Goal: Information Seeking & Learning: Learn about a topic

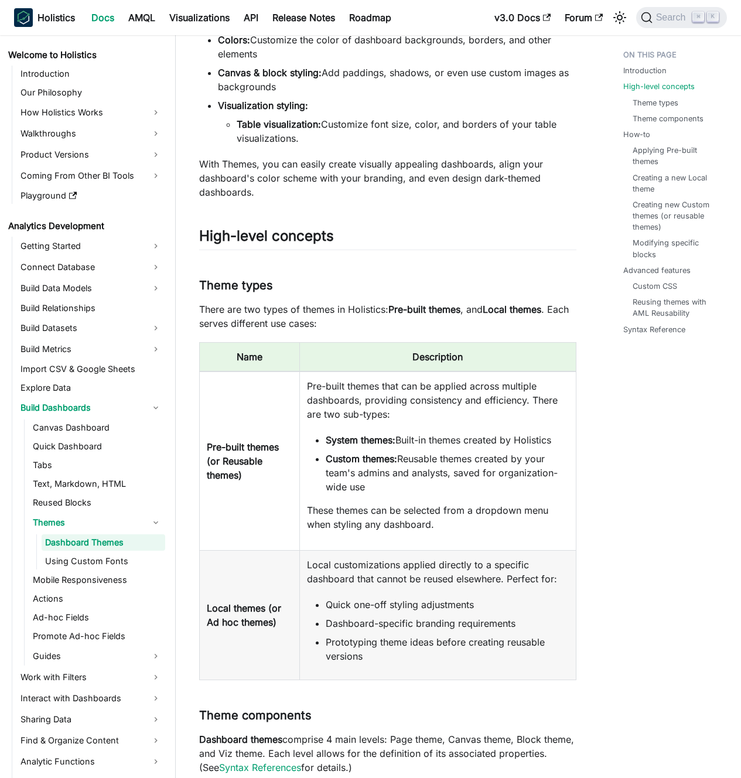
scroll to position [223, 0]
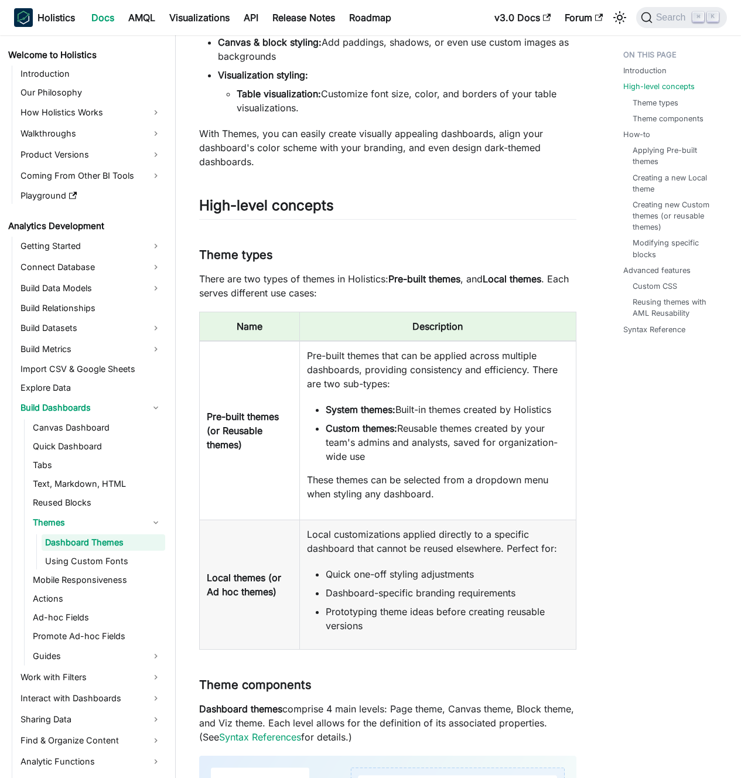
click at [350, 294] on p "There are two types of themes in Holistics: Pre-built themes , and Local themes…" at bounding box center [387, 286] width 377 height 28
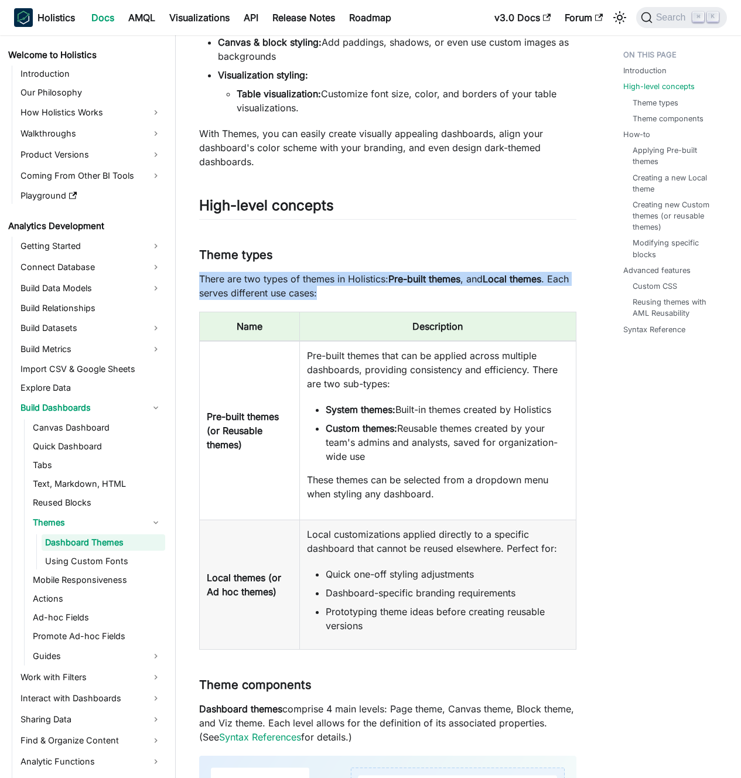
click at [350, 294] on p "There are two types of themes in Holistics: Pre-built themes , and Local themes…" at bounding box center [387, 286] width 377 height 28
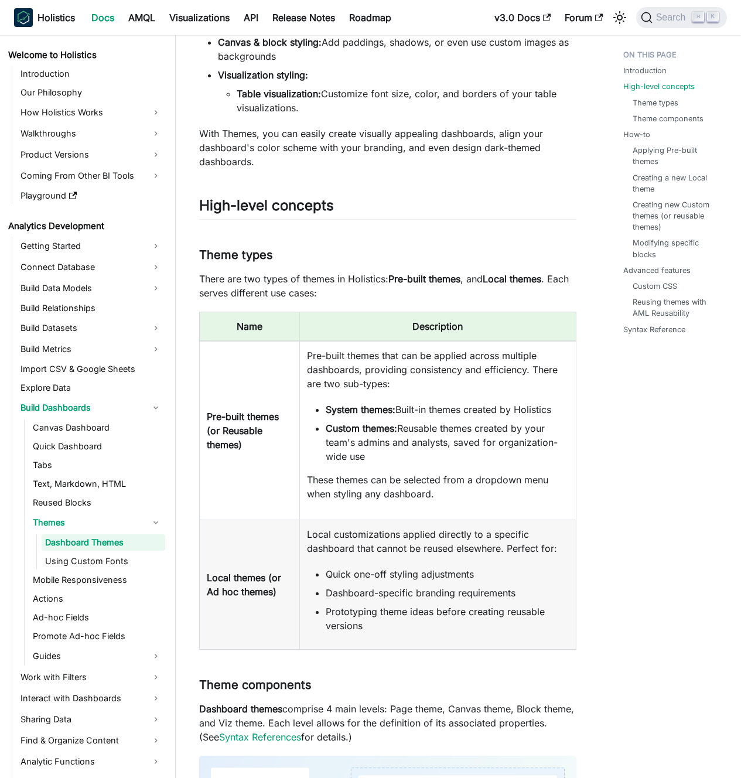
click at [352, 285] on p "There are two types of themes in Holistics: Pre-built themes , and Local themes…" at bounding box center [387, 286] width 377 height 28
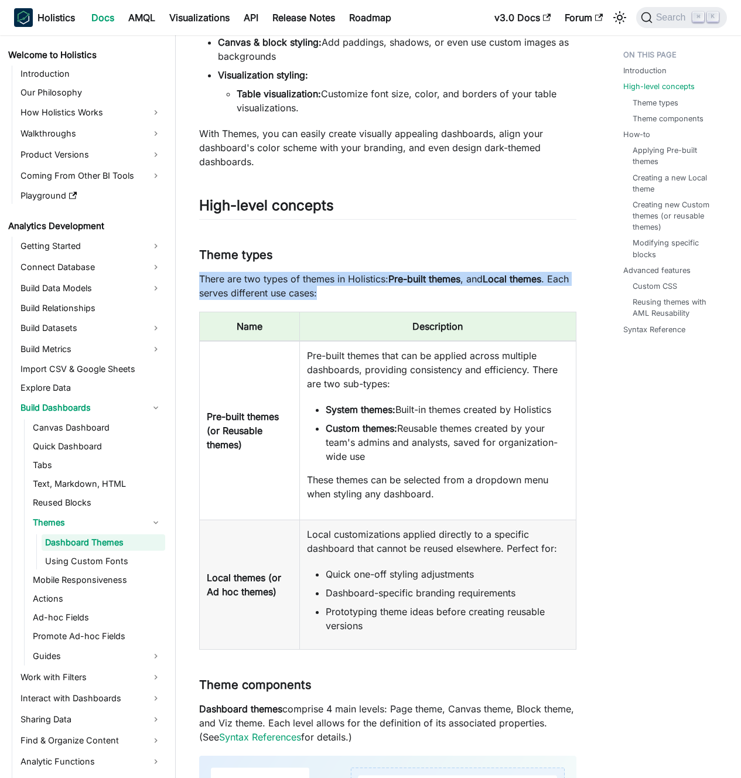
click at [352, 285] on p "There are two types of themes in Holistics: Pre-built themes , and Local themes…" at bounding box center [387, 286] width 377 height 28
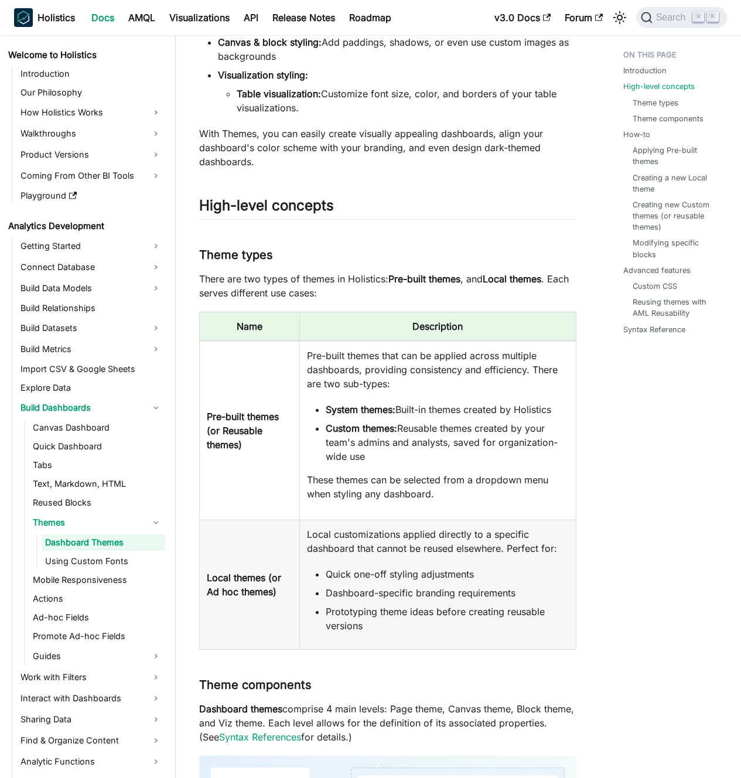
click at [341, 286] on p "There are two types of themes in Holistics: Pre-built themes , and Local themes…" at bounding box center [387, 286] width 377 height 28
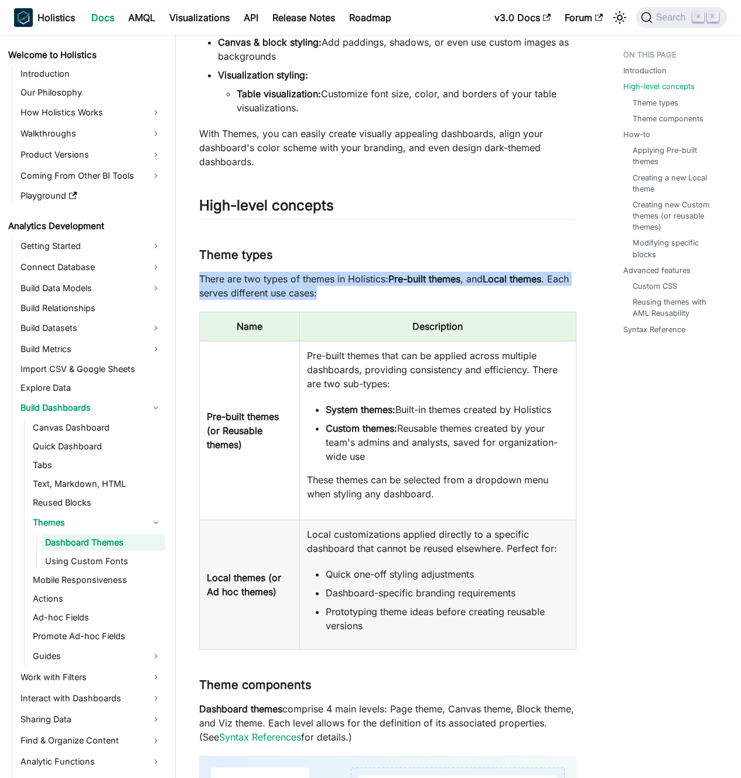
click at [341, 286] on p "There are two types of themes in Holistics: Pre-built themes , and Local themes…" at bounding box center [387, 286] width 377 height 28
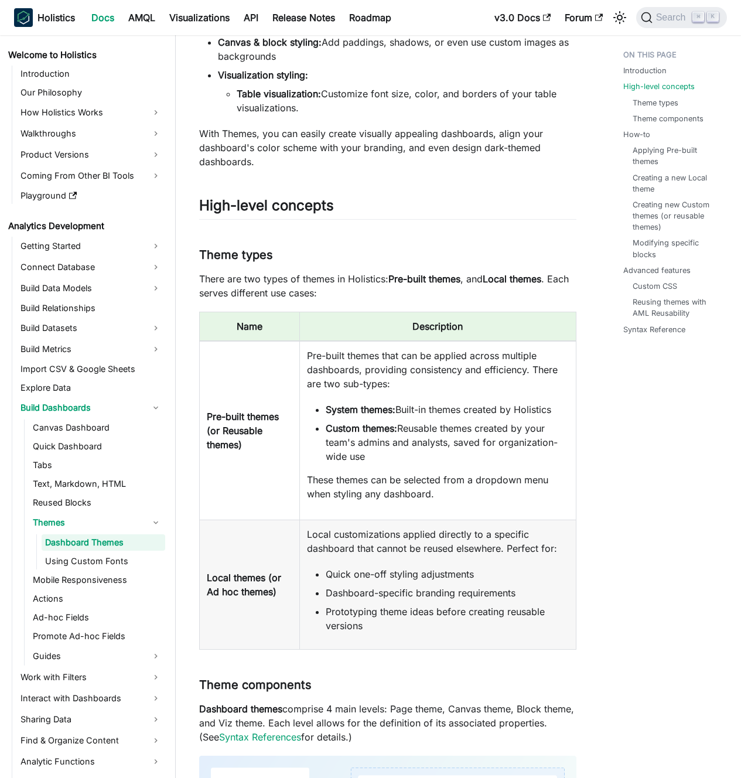
click at [335, 286] on p "There are two types of themes in Holistics: Pre-built themes , and Local themes…" at bounding box center [387, 286] width 377 height 28
click at [261, 402] on td "Pre-built themes (or Reusable themes)" at bounding box center [250, 430] width 100 height 179
click at [244, 406] on td "Pre-built themes (or Reusable themes)" at bounding box center [250, 430] width 100 height 179
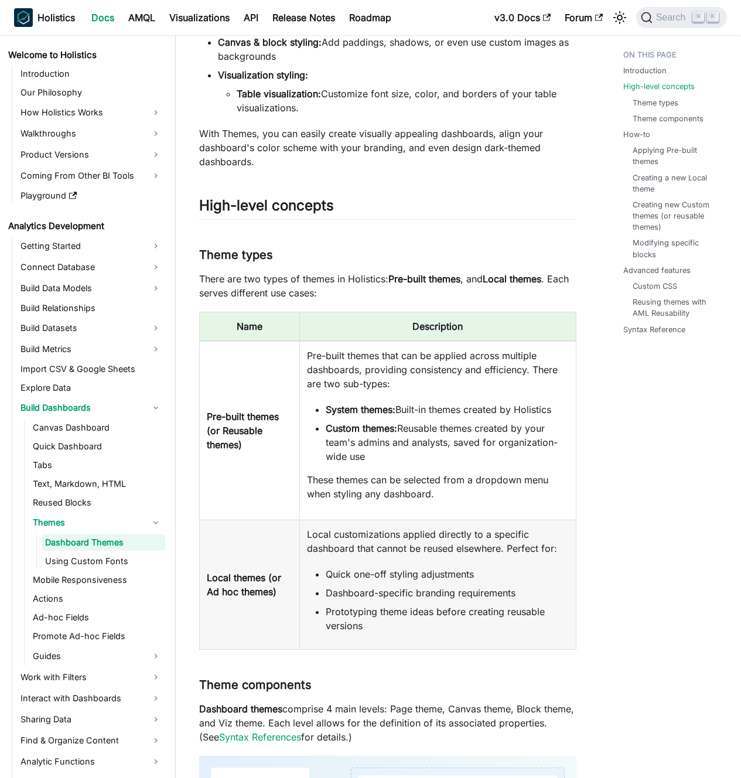
click at [355, 374] on p "Pre-built themes that can be applied across multiple dashboards, providing cons…" at bounding box center [438, 370] width 262 height 42
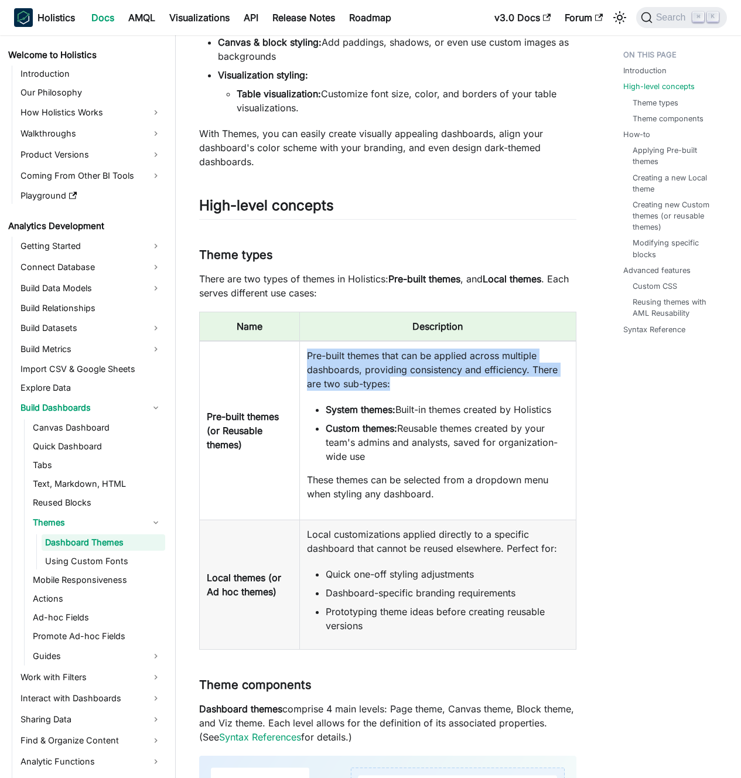
click at [355, 374] on p "Pre-built themes that can be applied across multiple dashboards, providing cons…" at bounding box center [438, 370] width 262 height 42
click at [363, 373] on p "Pre-built themes that can be applied across multiple dashboards, providing cons…" at bounding box center [438, 370] width 262 height 42
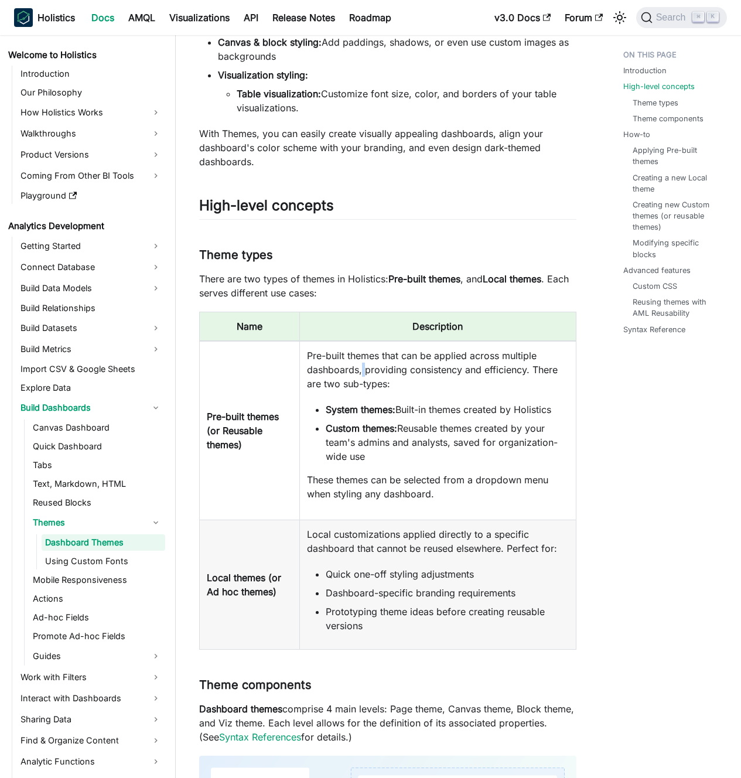
click at [363, 373] on p "Pre-built themes that can be applied across multiple dashboards, providing cons…" at bounding box center [438, 370] width 262 height 42
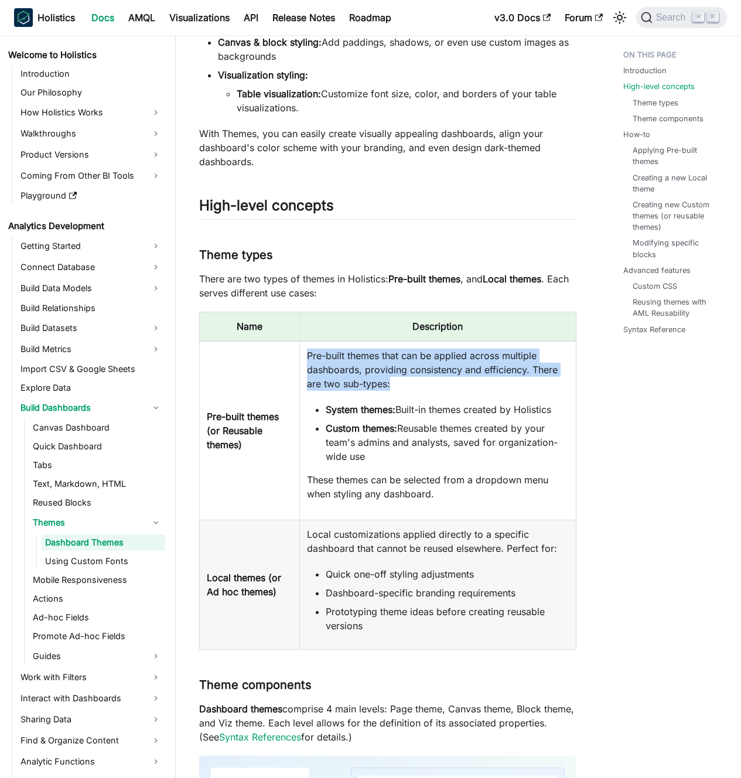
click at [363, 373] on p "Pre-built themes that can be applied across multiple dashboards, providing cons…" at bounding box center [438, 370] width 262 height 42
click at [367, 373] on p "Pre-built themes that can be applied across multiple dashboards, providing cons…" at bounding box center [438, 370] width 262 height 42
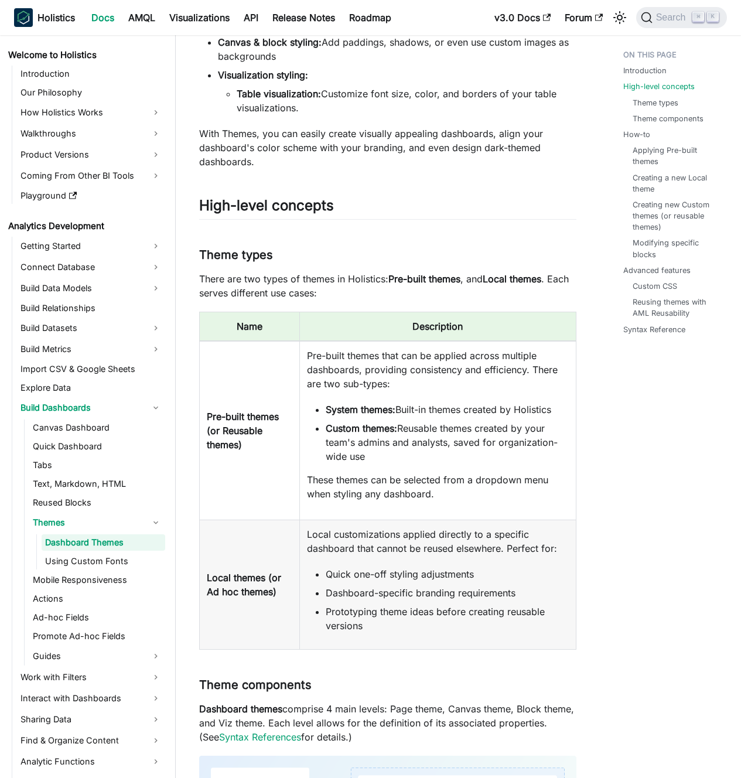
click at [367, 373] on p "Pre-built themes that can be applied across multiple dashboards, providing cons…" at bounding box center [438, 370] width 262 height 42
click at [361, 371] on p "Pre-built themes that can be applied across multiple dashboards, providing cons…" at bounding box center [438, 370] width 262 height 42
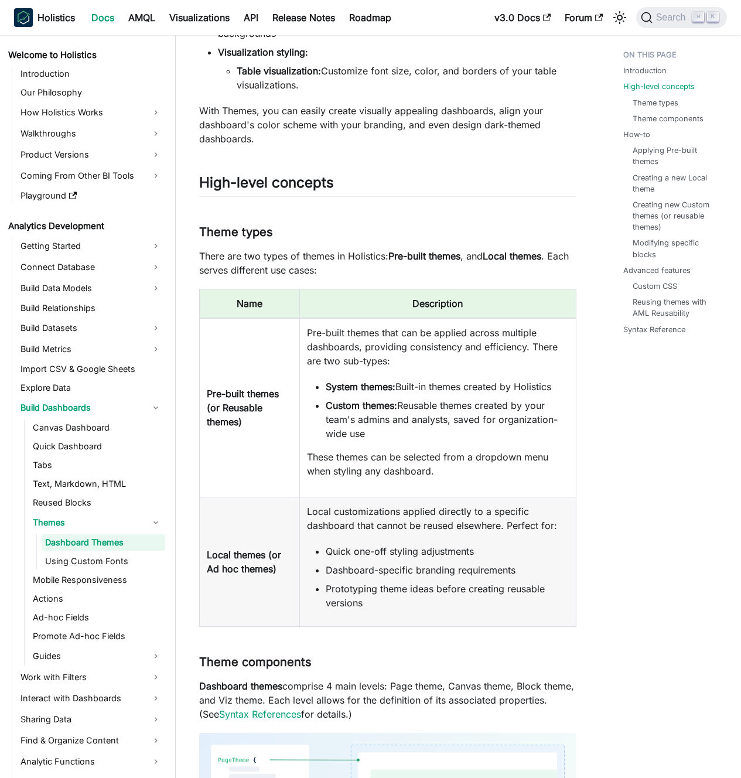
scroll to position [360, 0]
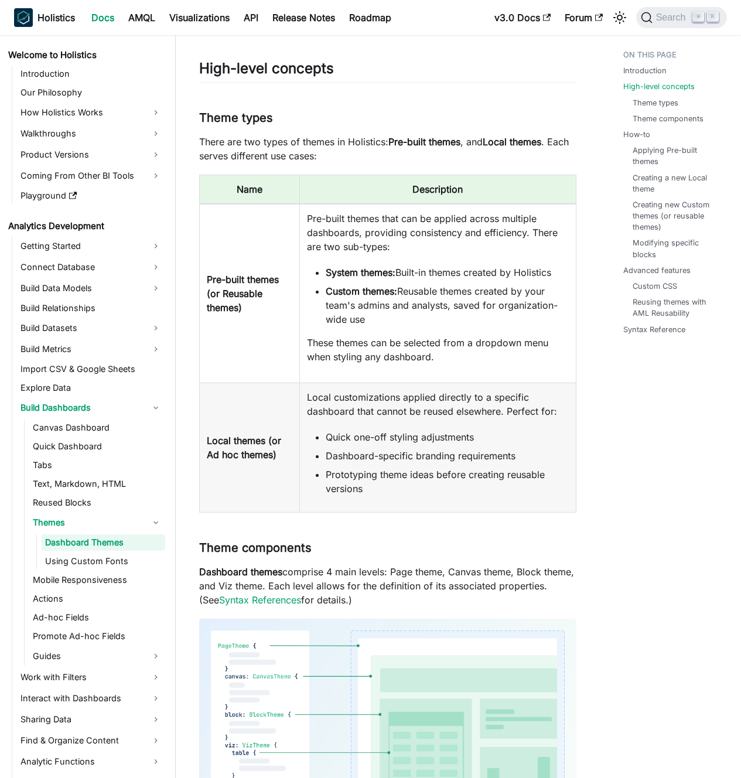
click at [243, 296] on b "Pre-built themes (or Reusable themes)" at bounding box center [243, 294] width 72 height 40
click at [252, 300] on td "Pre-built themes (or Reusable themes)" at bounding box center [250, 293] width 100 height 179
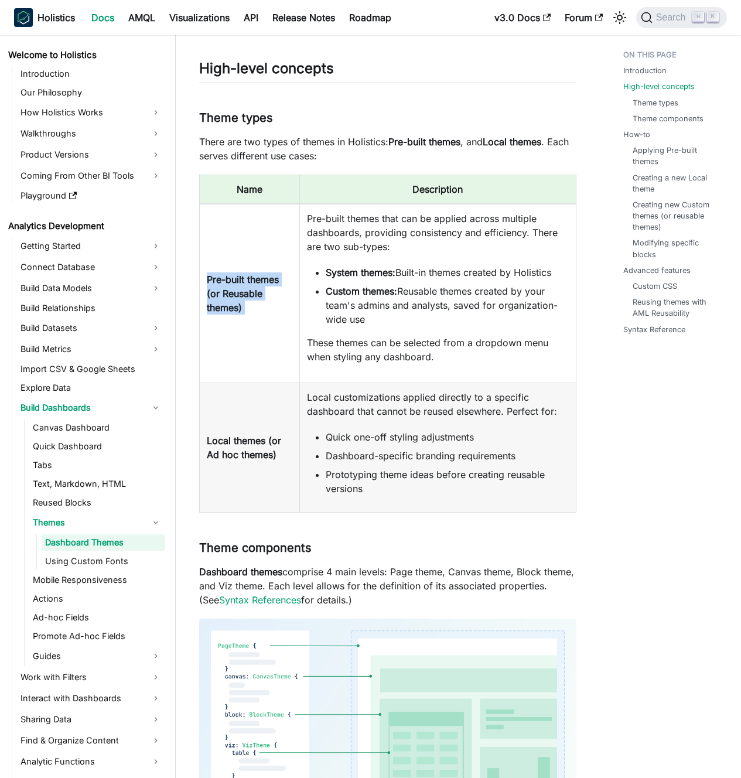
click at [252, 300] on td "Pre-built themes (or Reusable themes)" at bounding box center [250, 293] width 100 height 179
click at [257, 302] on td "Pre-built themes (or Reusable themes)" at bounding box center [250, 293] width 100 height 179
click at [377, 304] on li "Custom themes: Reusable themes created by your team's admins and analysts, save…" at bounding box center [447, 305] width 243 height 42
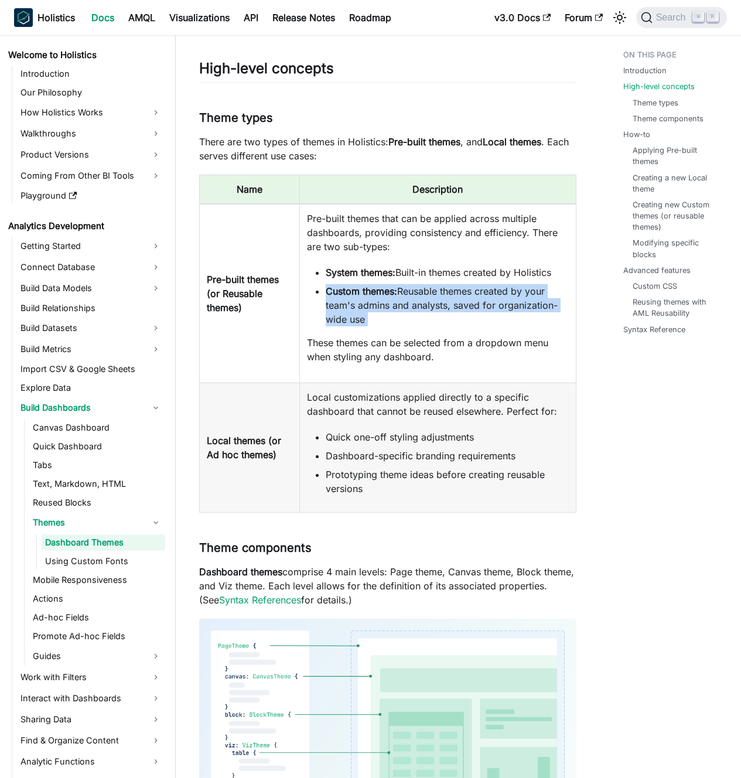
click at [377, 304] on li "Custom themes: Reusable themes created by your team's admins and analysts, save…" at bounding box center [447, 305] width 243 height 42
click at [382, 304] on li "Custom themes: Reusable themes created by your team's admins and analysts, save…" at bounding box center [447, 305] width 243 height 42
click at [370, 304] on li "Custom themes: Reusable themes created by your team's admins and analysts, save…" at bounding box center [447, 305] width 243 height 42
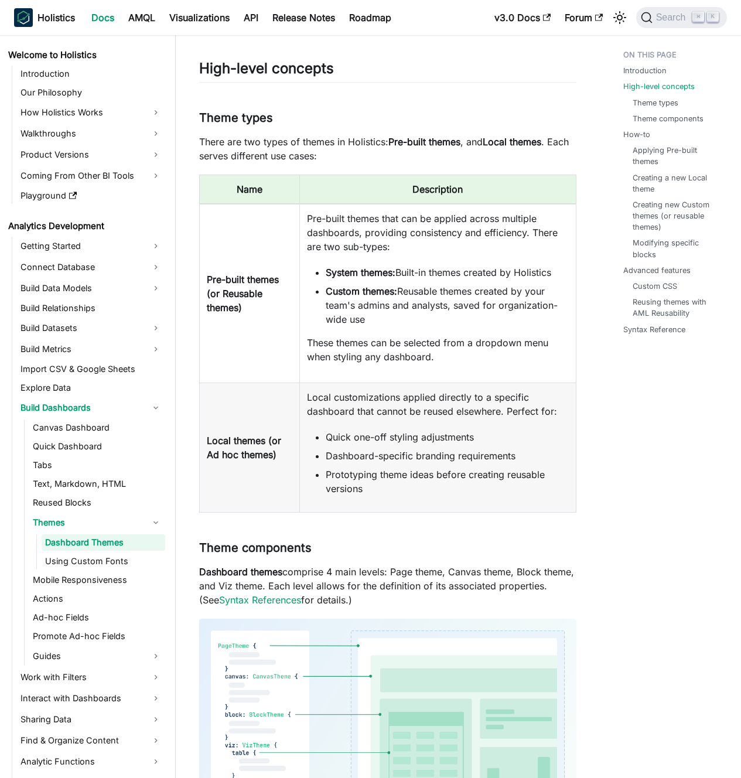
click at [356, 353] on p "These themes can be selected from a dropdown menu when styling any dashboard." at bounding box center [438, 350] width 262 height 28
click at [344, 351] on p "These themes can be selected from a dropdown menu when styling any dashboard." at bounding box center [438, 350] width 262 height 28
click at [262, 446] on td "Local themes (or Ad hoc themes)" at bounding box center [250, 446] width 100 height 129
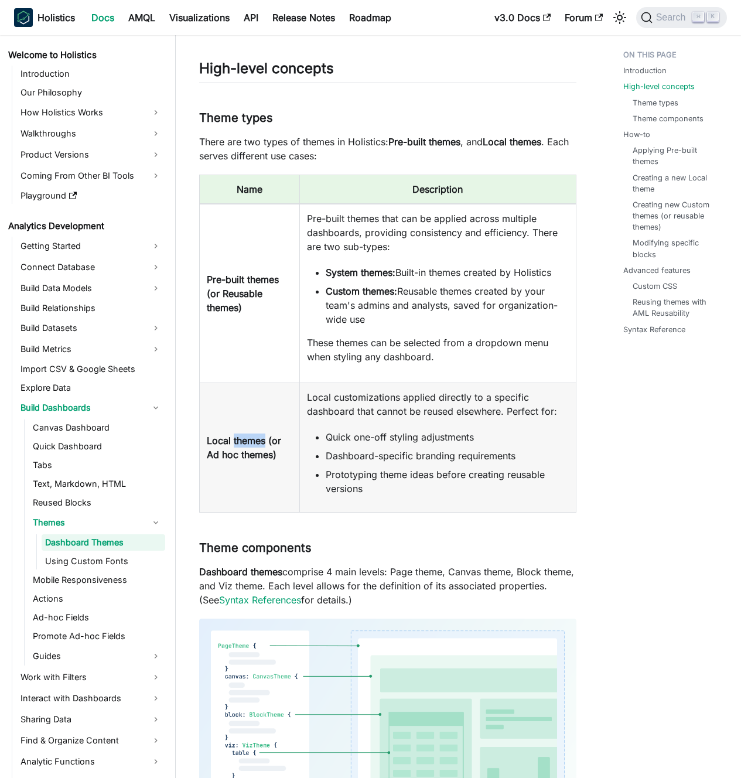
click at [262, 446] on td "Local themes (or Ad hoc themes)" at bounding box center [250, 446] width 100 height 129
click at [252, 445] on b "Local themes (or Ad hoc themes)" at bounding box center [244, 448] width 74 height 26
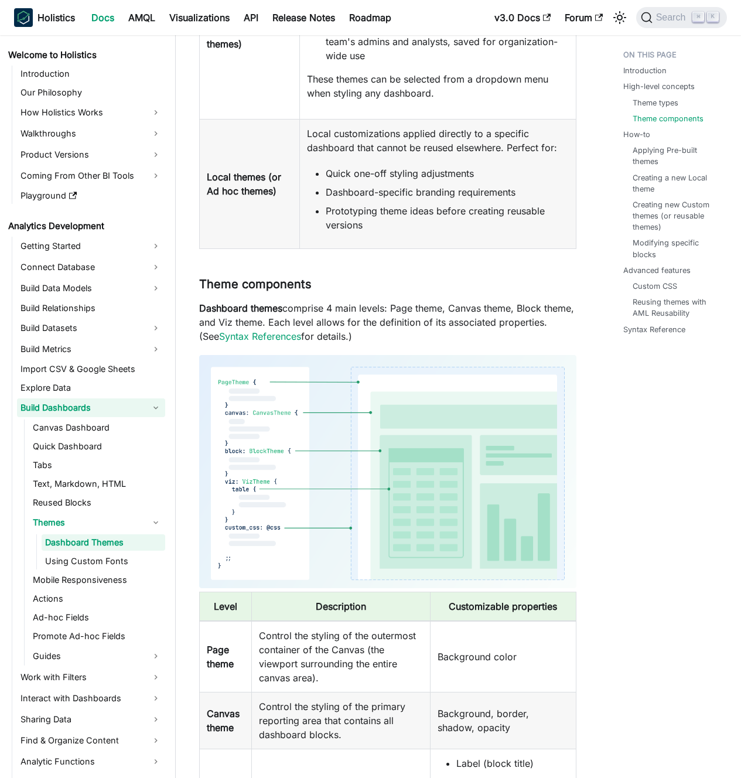
scroll to position [637, 0]
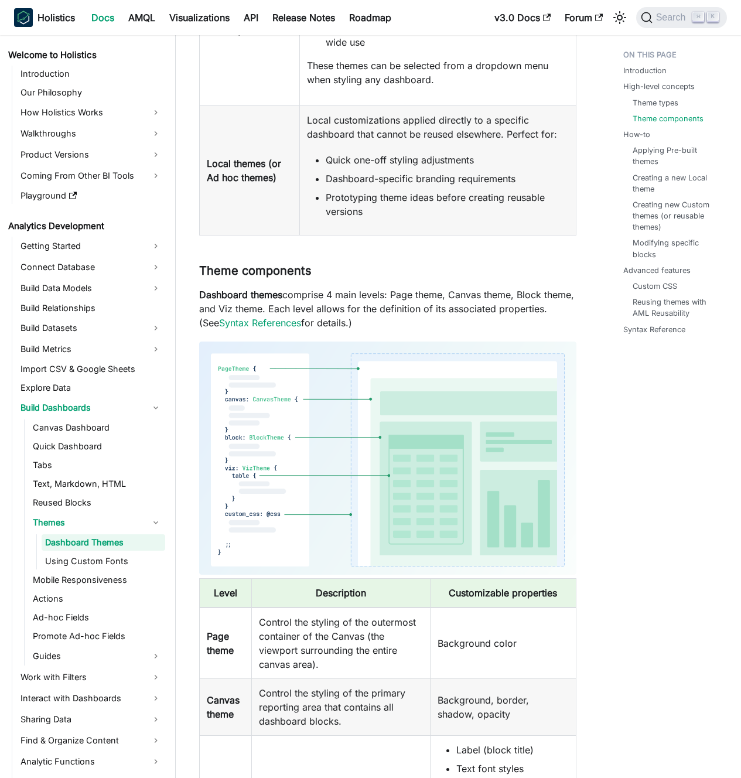
click at [344, 439] on img at bounding box center [387, 457] width 377 height 233
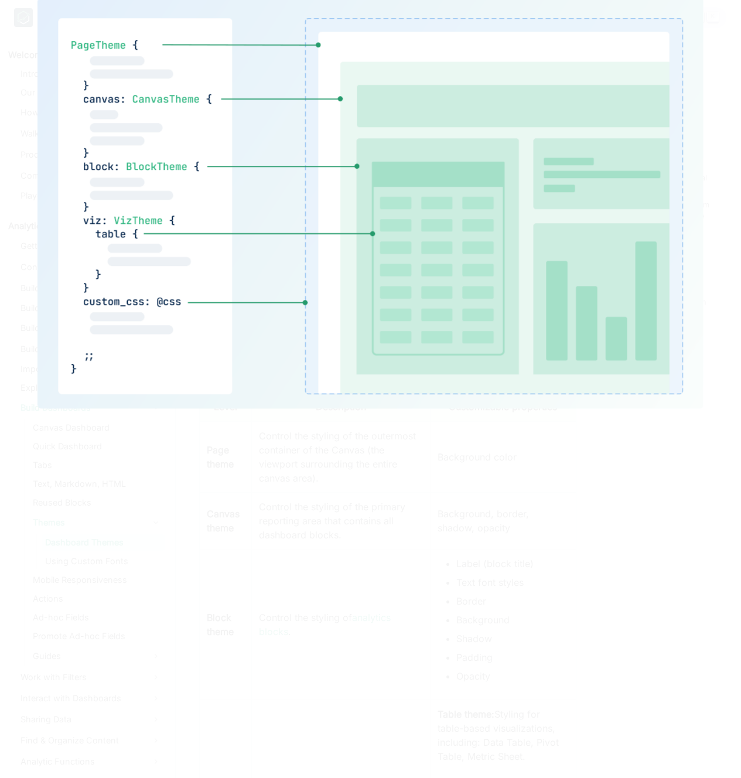
click at [334, 528] on div at bounding box center [370, 389] width 741 height 778
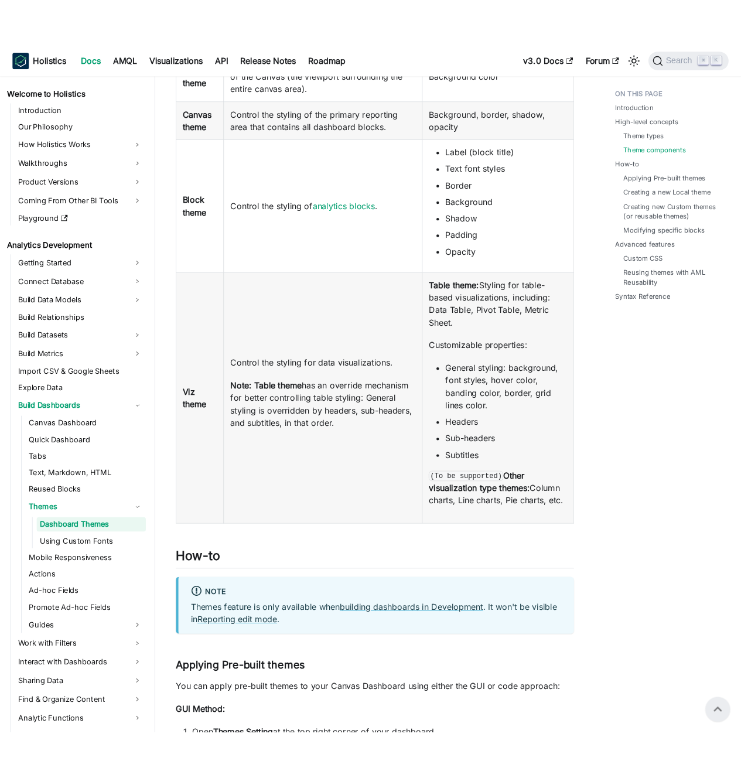
scroll to position [0, 0]
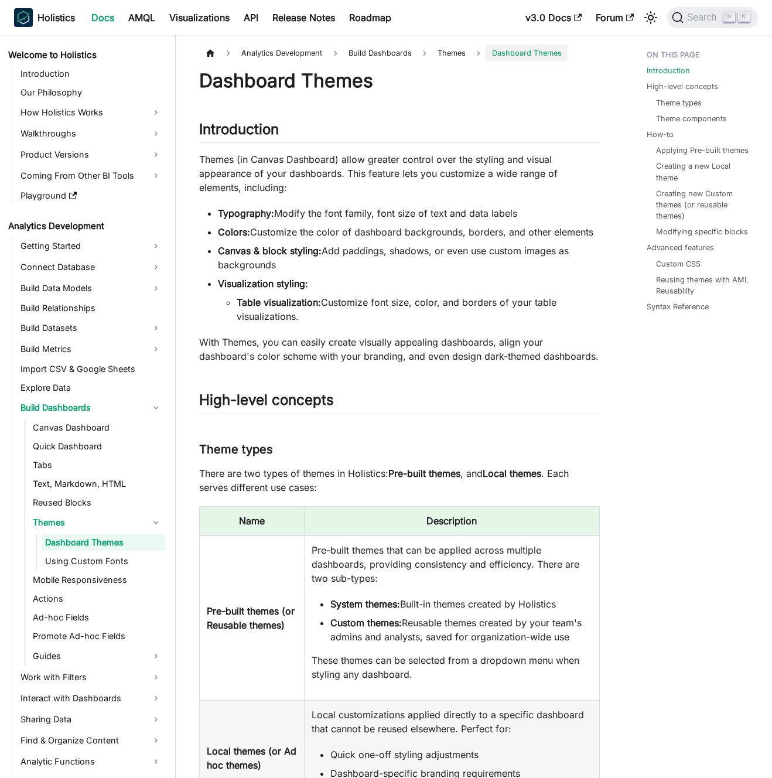
click at [442, 335] on p "With Themes, you can easily create visually appealing dashboards, align your da…" at bounding box center [399, 349] width 401 height 28
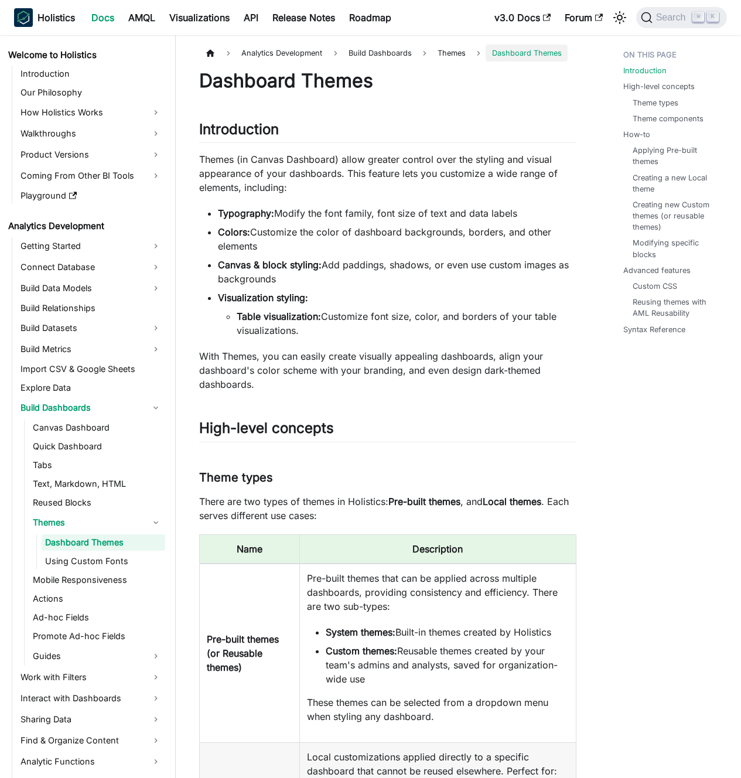
click at [402, 296] on li "Visualization styling: Table visualization: Customize font size, color, and bor…" at bounding box center [397, 314] width 358 height 47
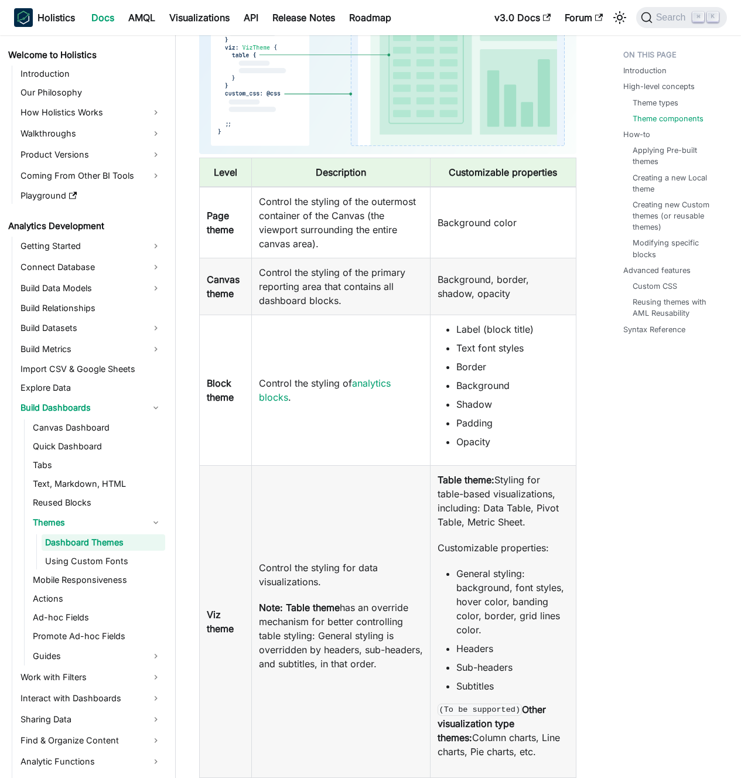
scroll to position [1058, 0]
click at [362, 418] on td "Control the styling of analytics blocks ." at bounding box center [340, 389] width 179 height 151
click at [357, 418] on td "Control the styling of analytics blocks ." at bounding box center [340, 389] width 179 height 151
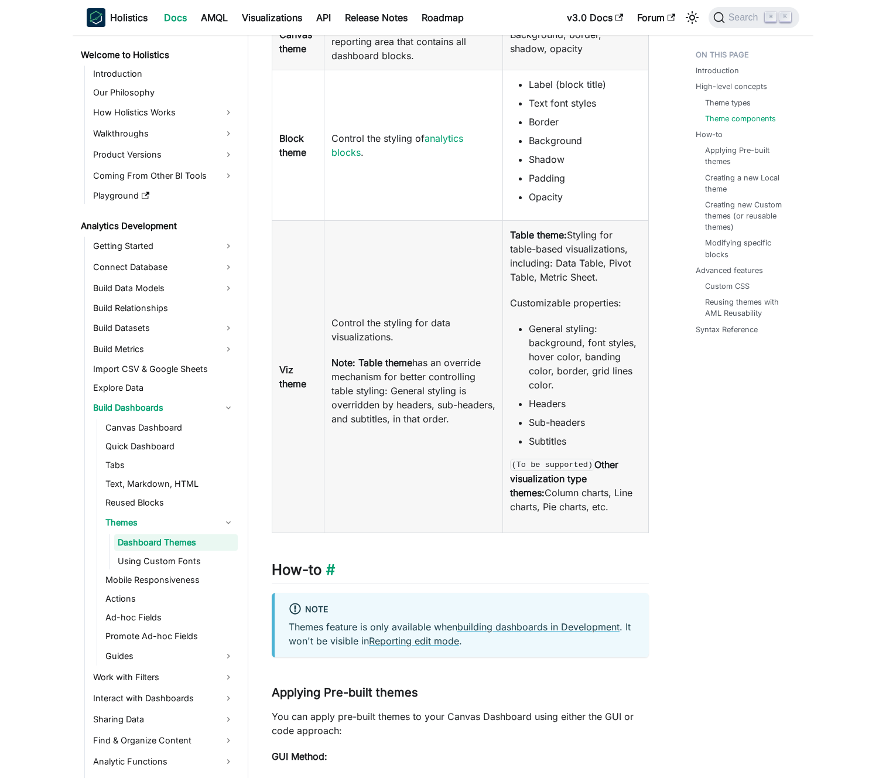
scroll to position [1457, 0]
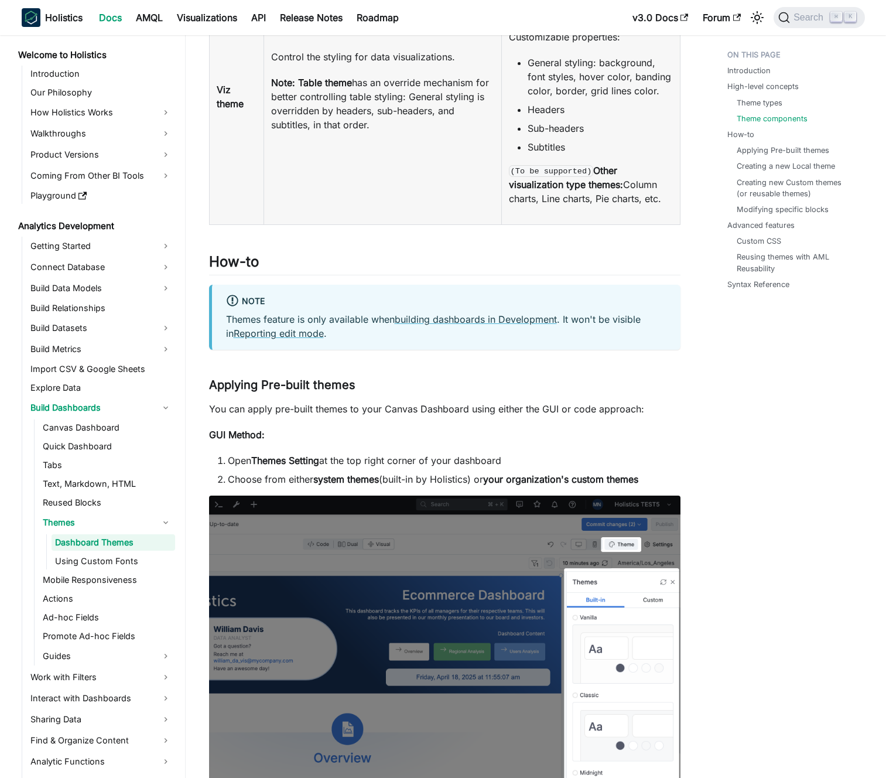
click at [321, 405] on p "You can apply pre-built themes to your Canvas Dashboard using either the GUI or…" at bounding box center [445, 409] width 472 height 14
click at [318, 406] on p "You can apply pre-built themes to your Canvas Dashboard using either the GUI or…" at bounding box center [445, 409] width 472 height 14
click at [272, 384] on h3 "Applying Pre-built themes ​" at bounding box center [445, 385] width 472 height 15
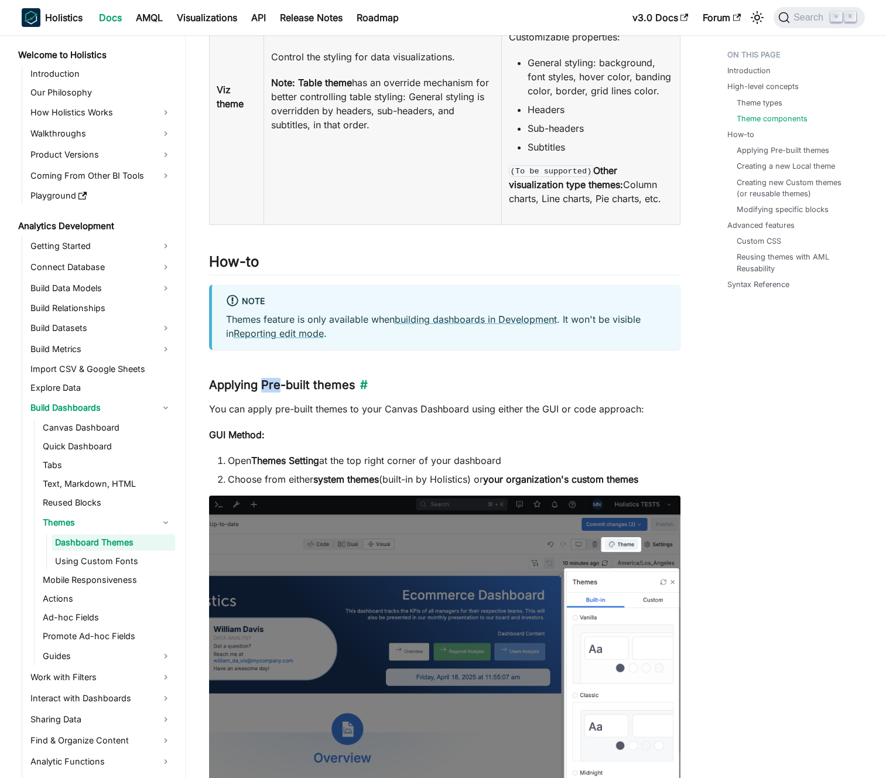
click at [272, 384] on h3 "Applying Pre-built themes ​" at bounding box center [445, 385] width 472 height 15
click at [278, 384] on h3 "Applying Pre-built themes ​" at bounding box center [445, 385] width 472 height 15
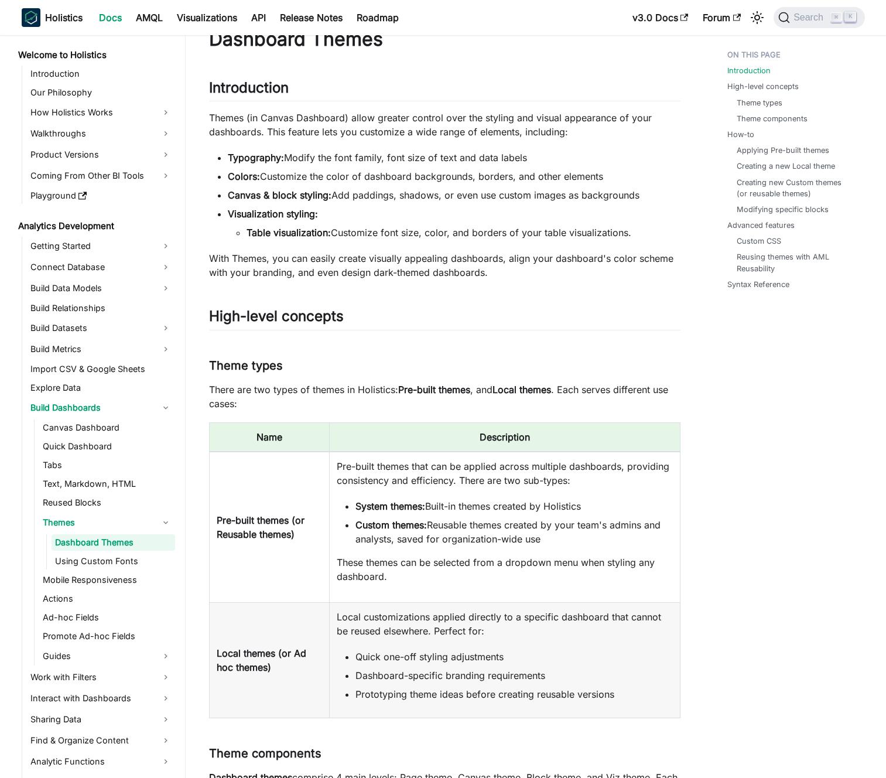
click at [394, 390] on p "There are two types of themes in Holistics: Pre-built themes , and Local themes…" at bounding box center [445, 396] width 472 height 28
click at [401, 389] on strong "Pre-built themes" at bounding box center [434, 390] width 72 height 12
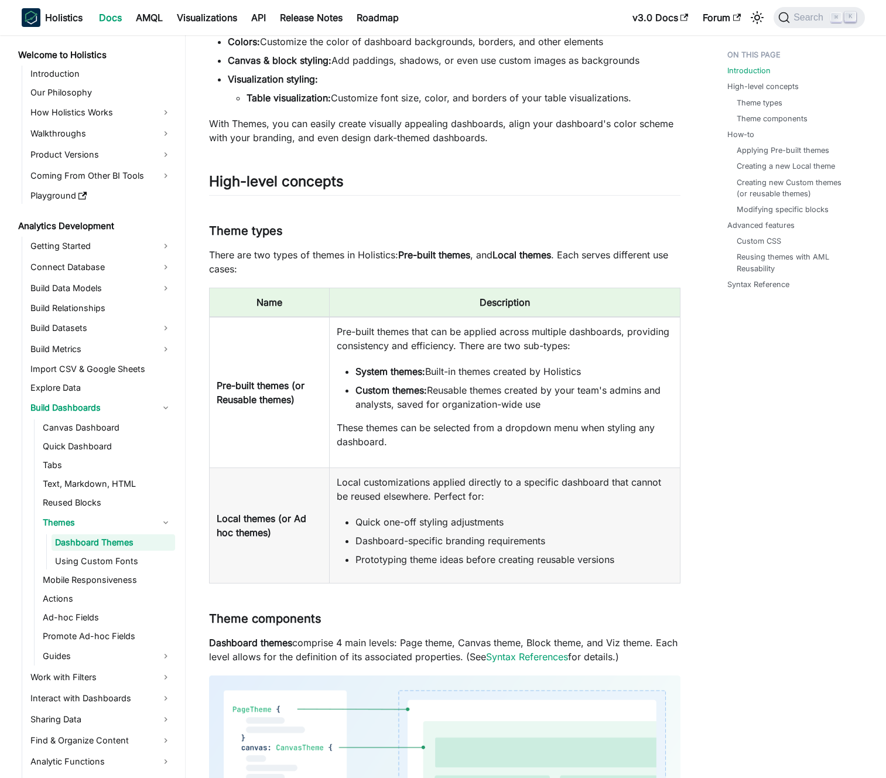
scroll to position [207, 0]
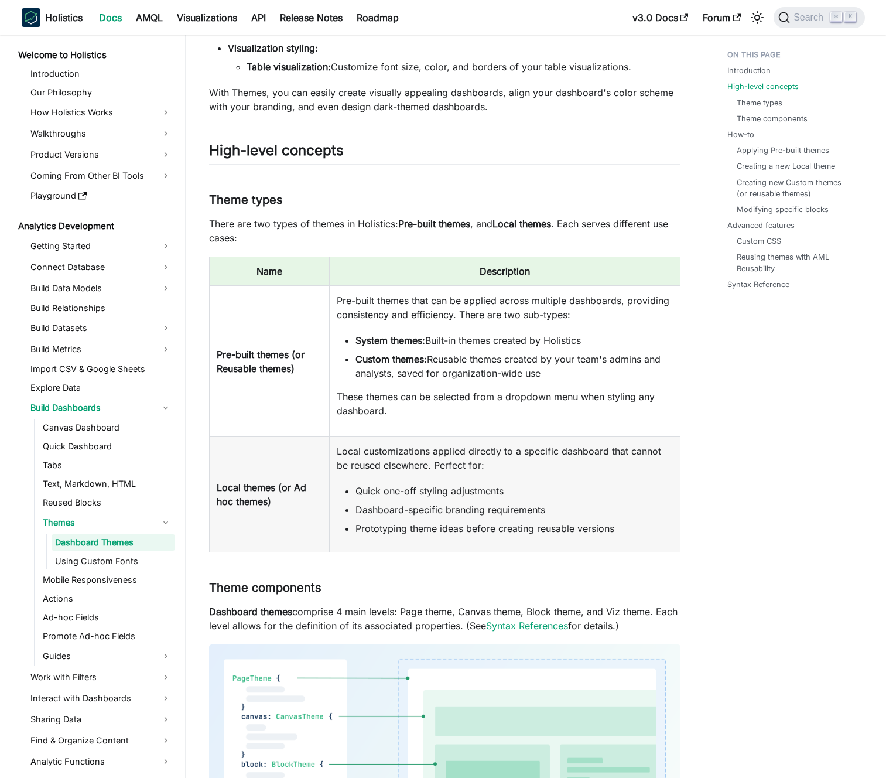
click at [513, 398] on p "These themes can be selected from a dropdown menu when styling any dashboard." at bounding box center [505, 404] width 336 height 28
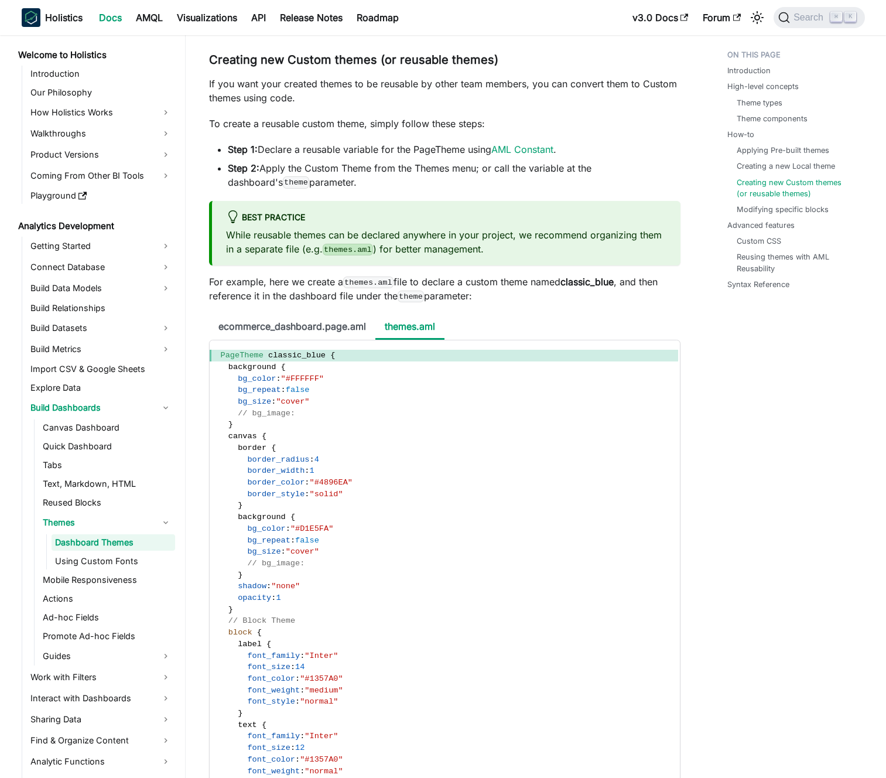
scroll to position [3564, 0]
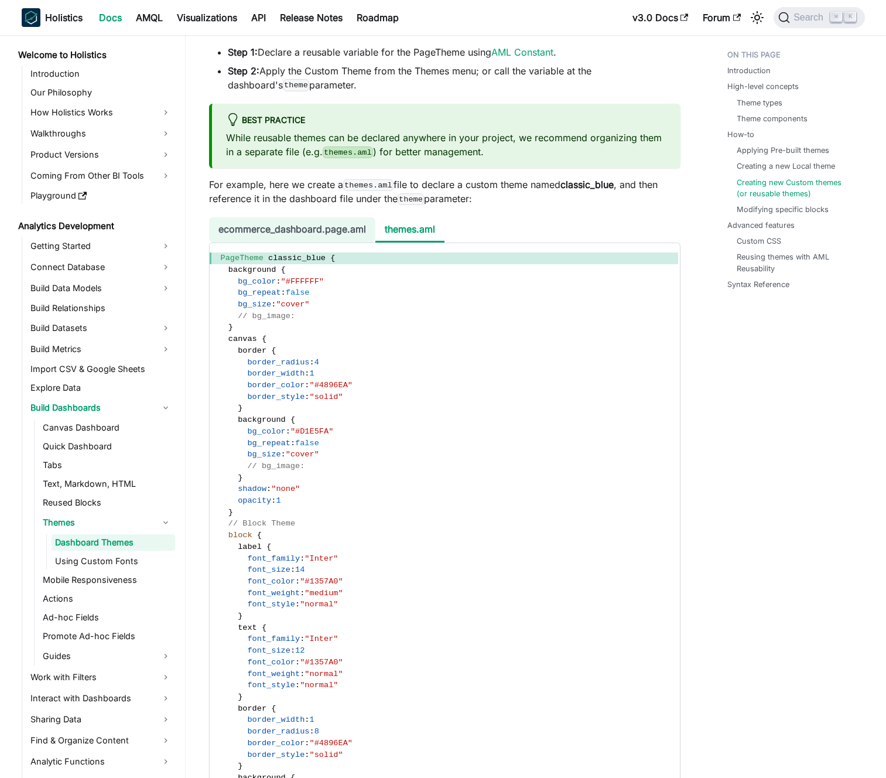
click at [329, 242] on li "ecommerce_dashboard.page.aml" at bounding box center [292, 229] width 166 height 25
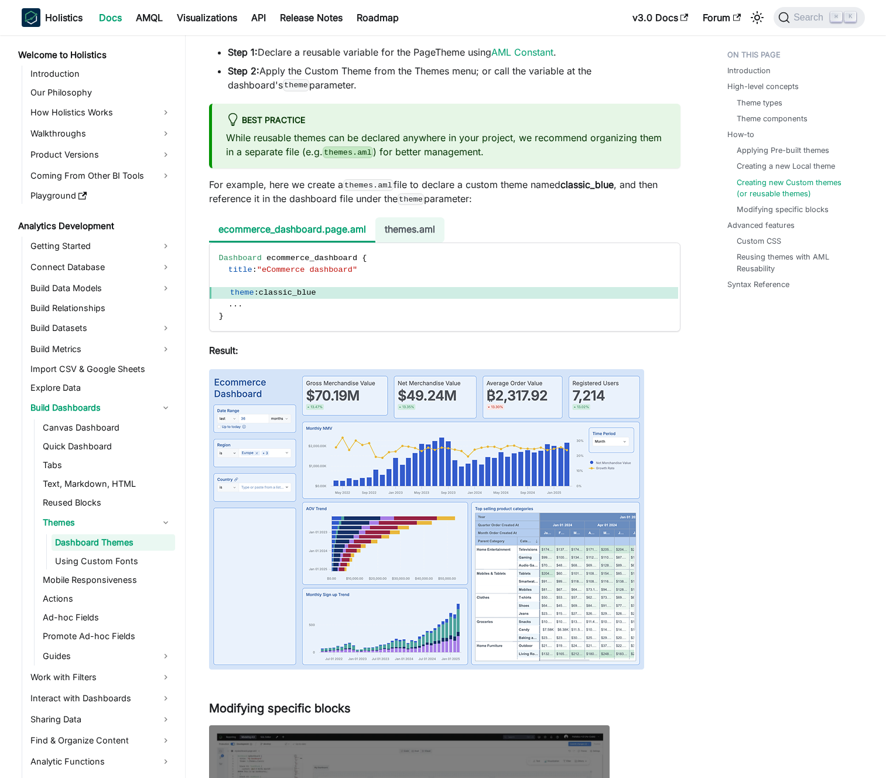
click at [399, 242] on li "themes.aml" at bounding box center [409, 229] width 69 height 25
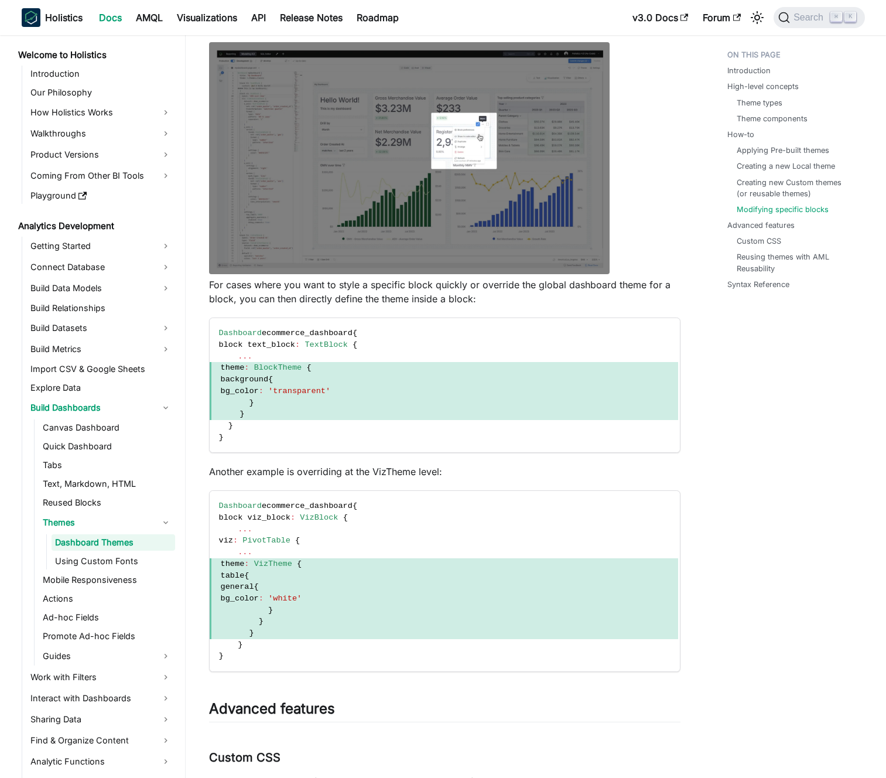
scroll to position [5308, 0]
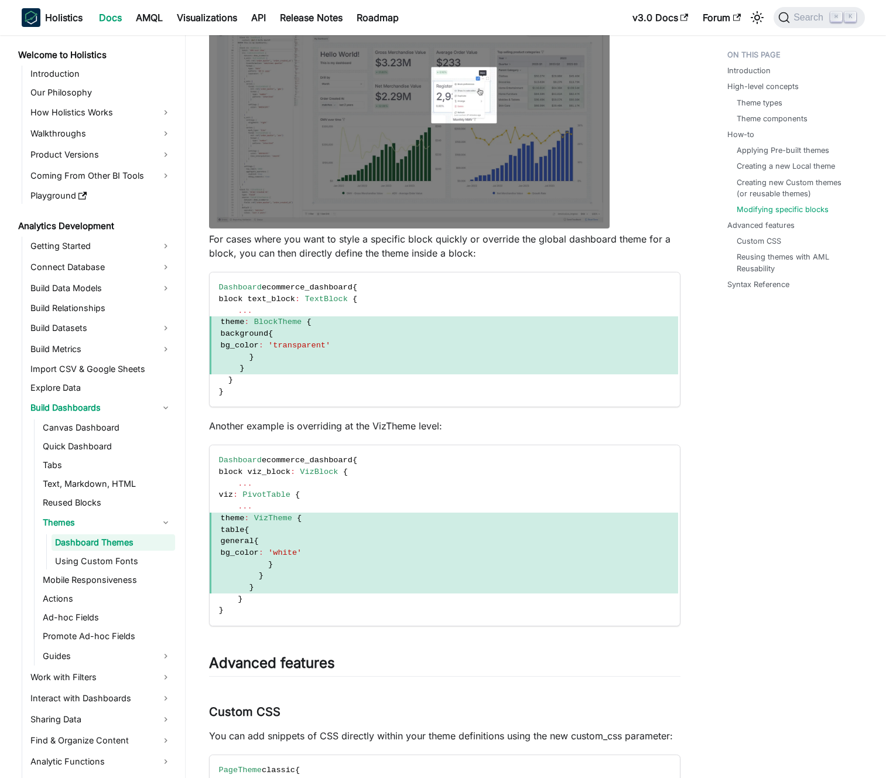
click at [329, 260] on p "For cases where you want to style a specific block quickly or override the glob…" at bounding box center [445, 246] width 472 height 28
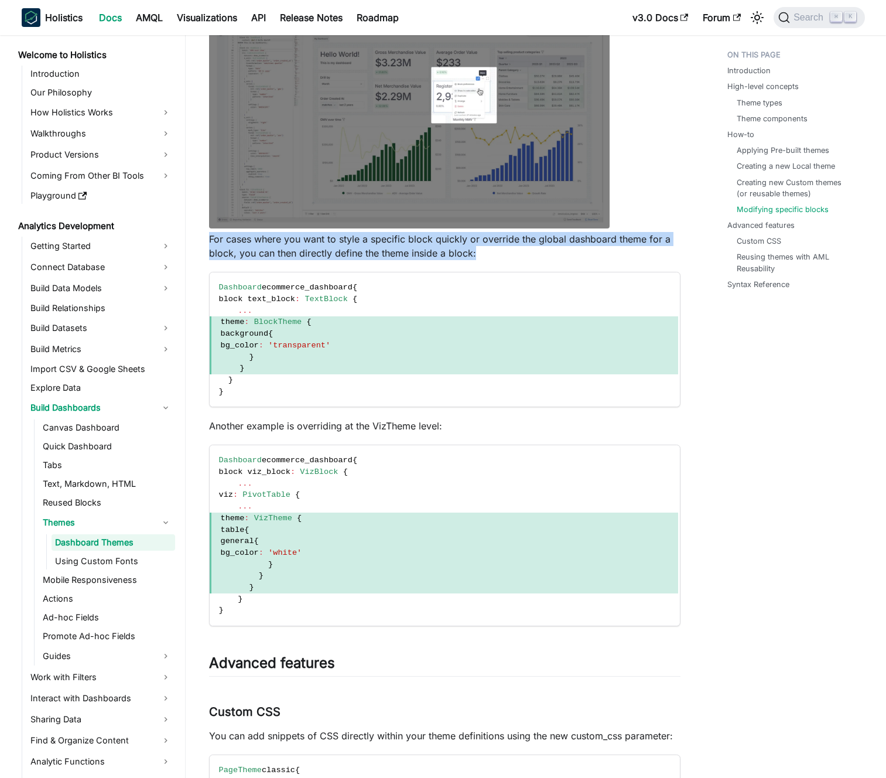
click at [329, 260] on p "For cases where you want to style a specific block quickly or override the glob…" at bounding box center [445, 246] width 472 height 28
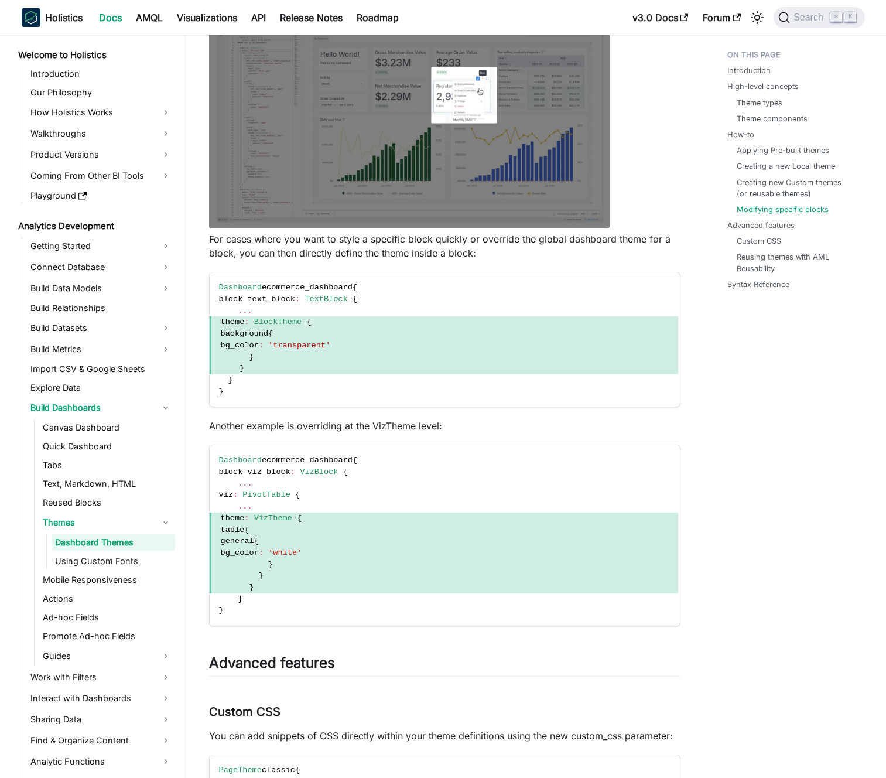
click at [320, 260] on p "For cases where you want to style a specific block quickly or override the glob…" at bounding box center [445, 246] width 472 height 28
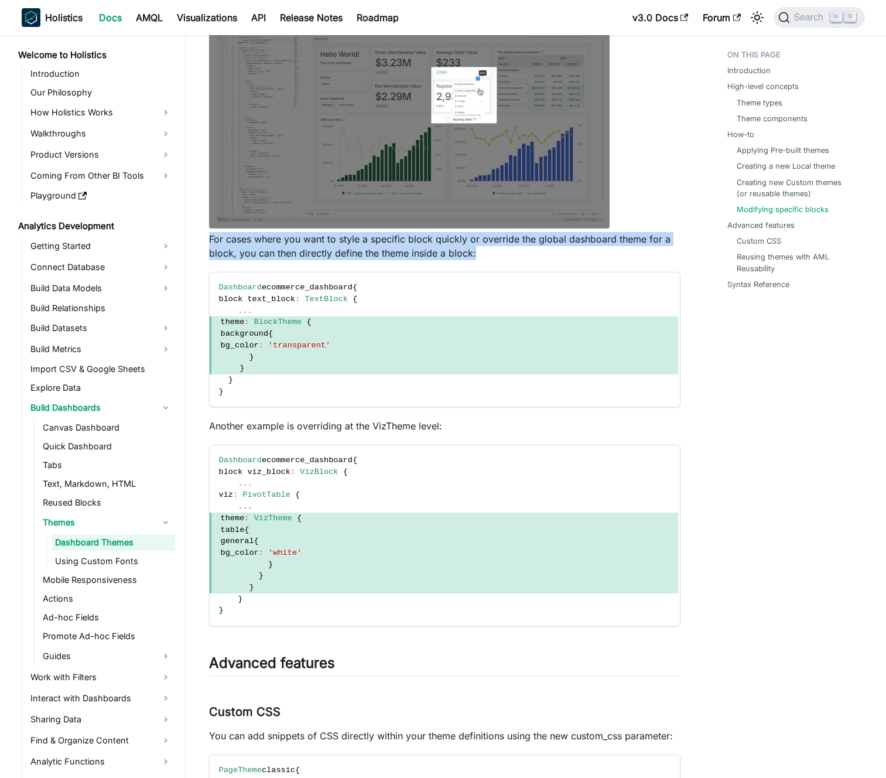
click at [320, 260] on p "For cases where you want to style a specific block quickly or override the glob…" at bounding box center [445, 246] width 472 height 28
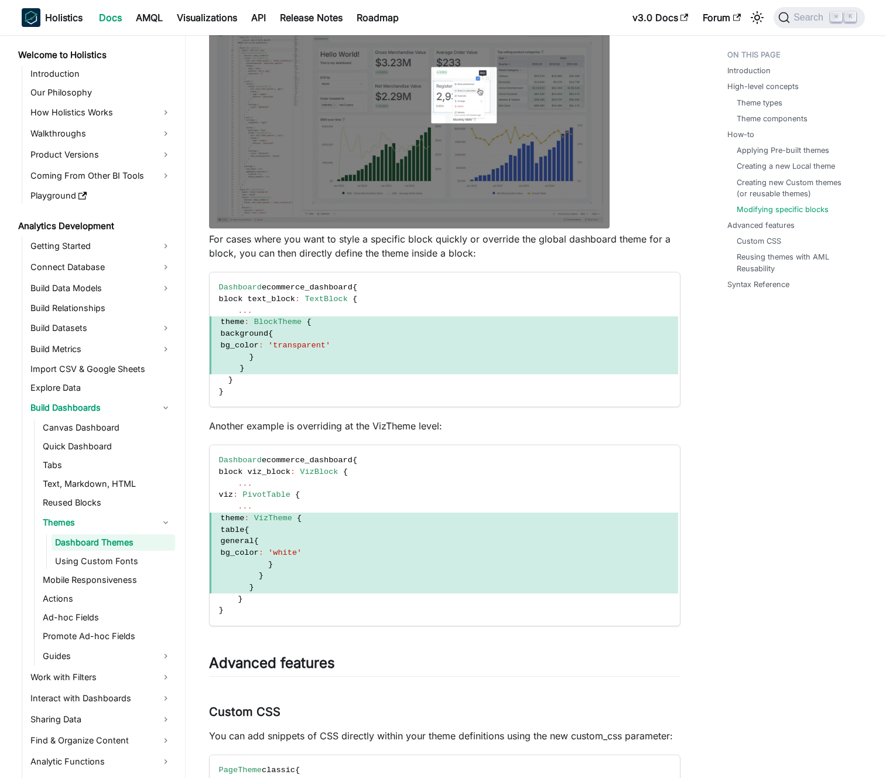
click at [316, 260] on p "For cases where you want to style a specific block quickly or override the glob…" at bounding box center [445, 246] width 472 height 28
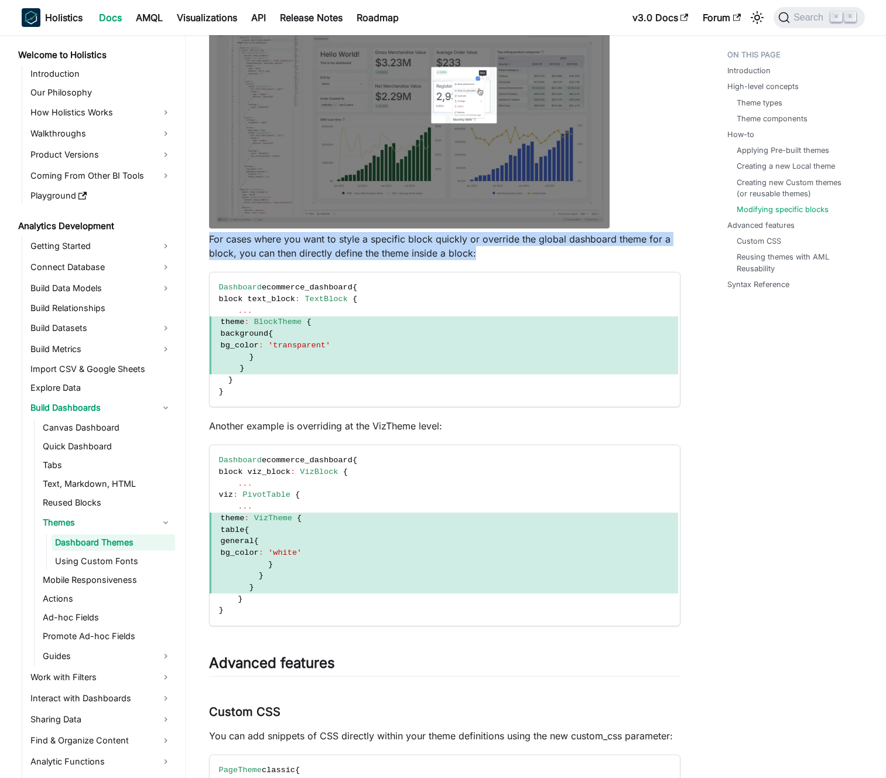
click at [316, 260] on p "For cases where you want to style a specific block quickly or override the glob…" at bounding box center [445, 246] width 472 height 28
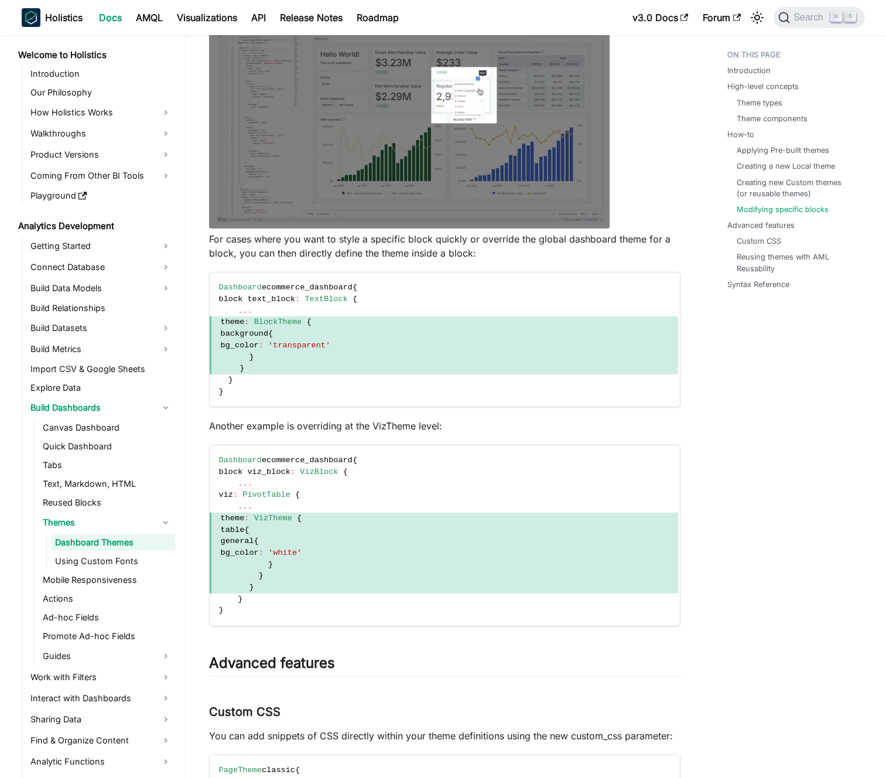
click at [310, 260] on p "For cases where you want to style a specific block quickly or override the glob…" at bounding box center [445, 246] width 472 height 28
click at [302, 326] on span "BlockTheme" at bounding box center [278, 321] width 48 height 9
click at [300, 326] on span "BlockTheme" at bounding box center [278, 321] width 48 height 9
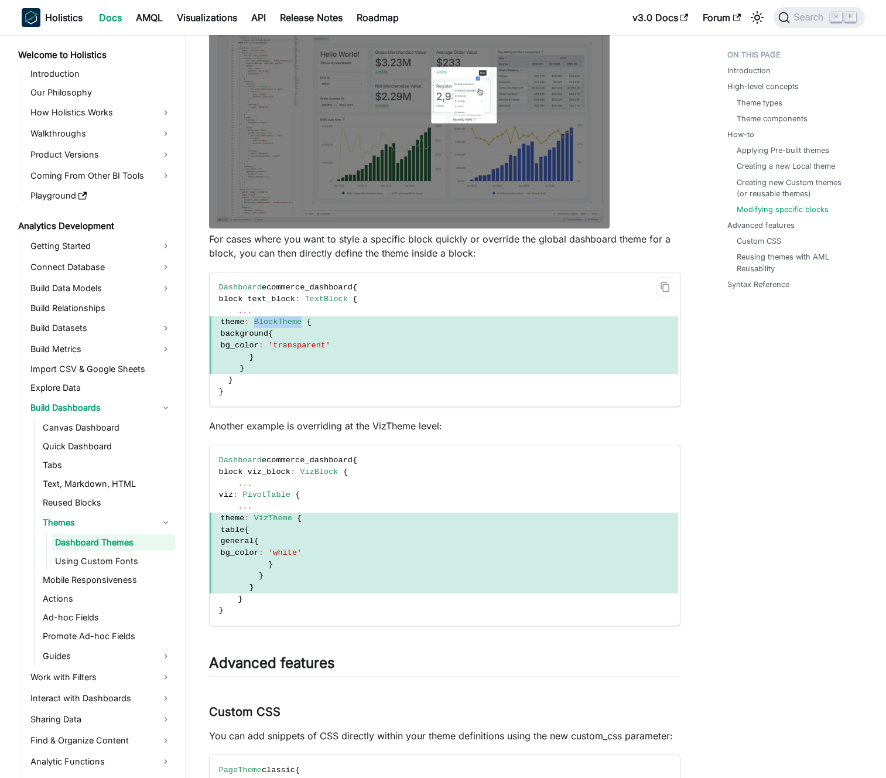
click at [300, 326] on span "BlockTheme" at bounding box center [278, 321] width 48 height 9
drag, startPoint x: 300, startPoint y: 341, endPoint x: 305, endPoint y: 356, distance: 15.0
click at [305, 356] on code "Dashboard ecommerce_dashboard { block text_block : TextBlock { ... theme : Bloc…" at bounding box center [444, 339] width 469 height 134
click at [305, 340] on span "background {" at bounding box center [444, 334] width 469 height 12
click at [374, 433] on p "Another example is overriding at the VizTheme level:" at bounding box center [445, 426] width 472 height 14
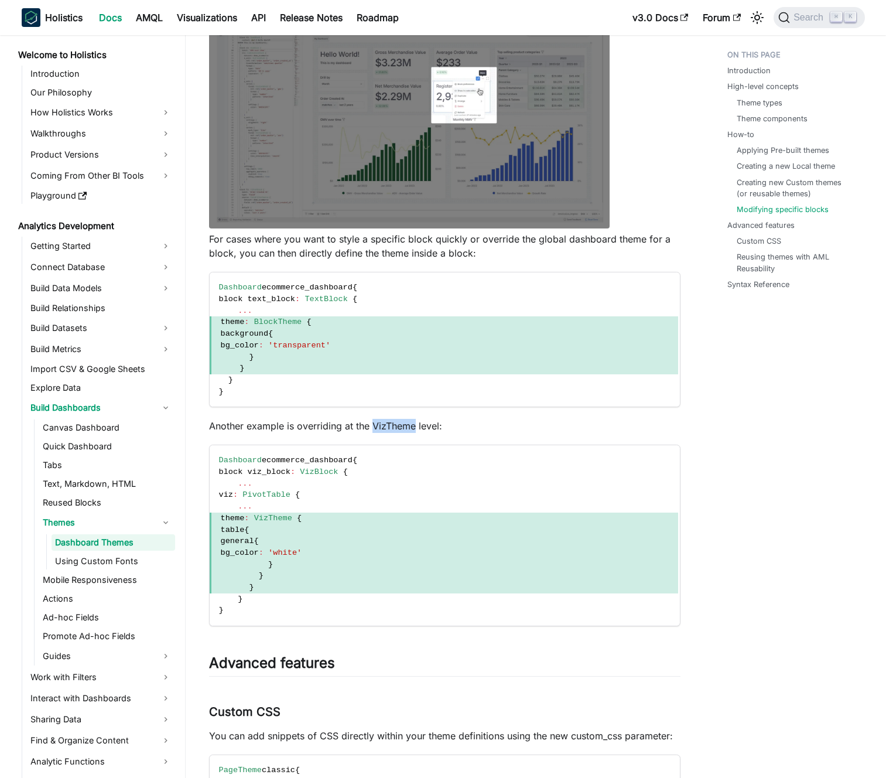
click at [374, 433] on p "Another example is overriding at the VizTheme level:" at bounding box center [445, 426] width 472 height 14
drag, startPoint x: 374, startPoint y: 447, endPoint x: 381, endPoint y: 444, distance: 7.1
click at [375, 433] on p "Another example is overriding at the VizTheme level:" at bounding box center [445, 426] width 472 height 14
click at [381, 433] on p "Another example is overriding at the VizTheme level:" at bounding box center [445, 426] width 472 height 14
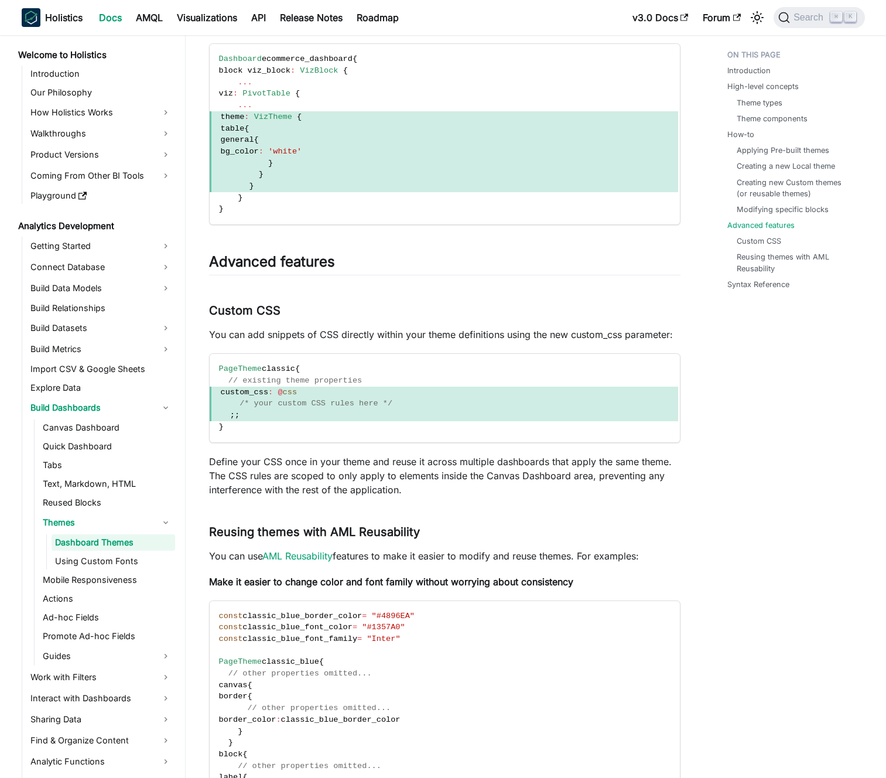
scroll to position [5713, 0]
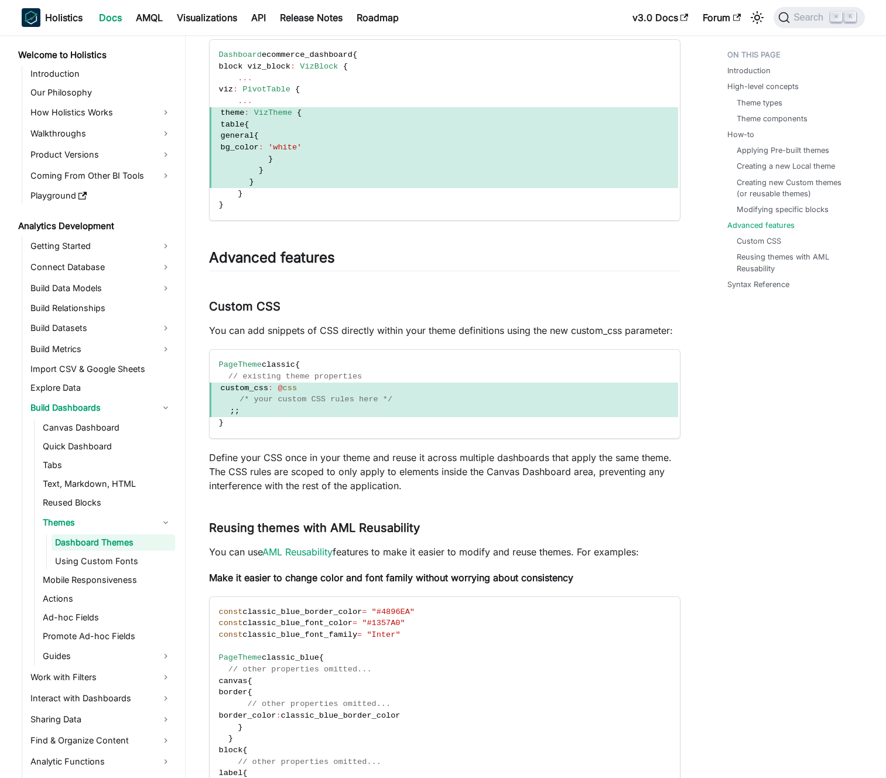
click at [267, 337] on p "You can add snippets of CSS directly within your theme definitions using the ne…" at bounding box center [445, 330] width 472 height 14
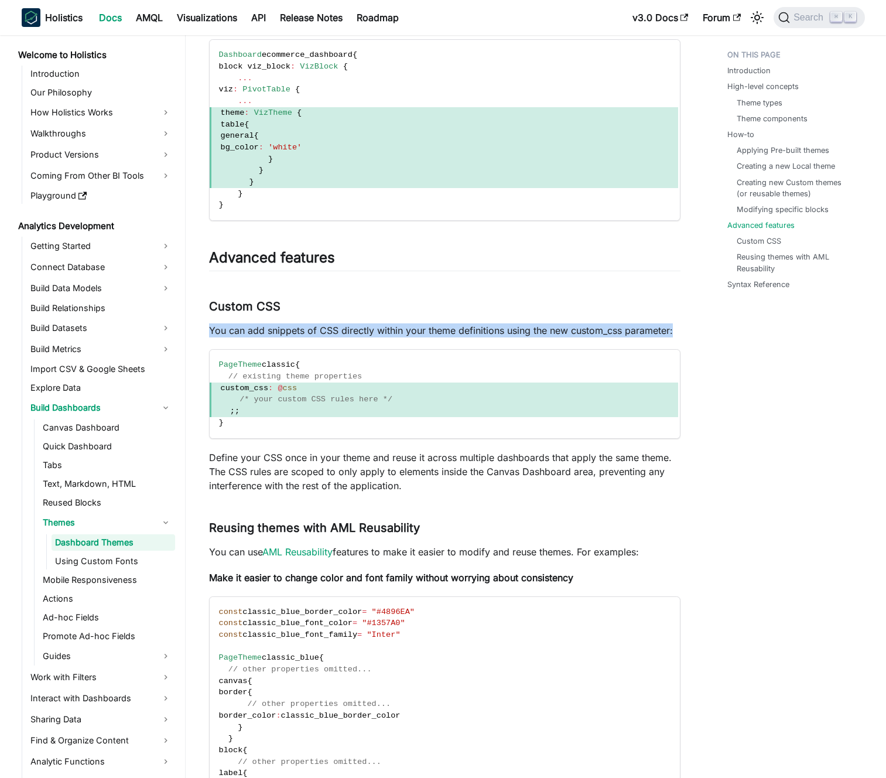
click at [267, 337] on p "You can add snippets of CSS directly within your theme definitions using the ne…" at bounding box center [445, 330] width 472 height 14
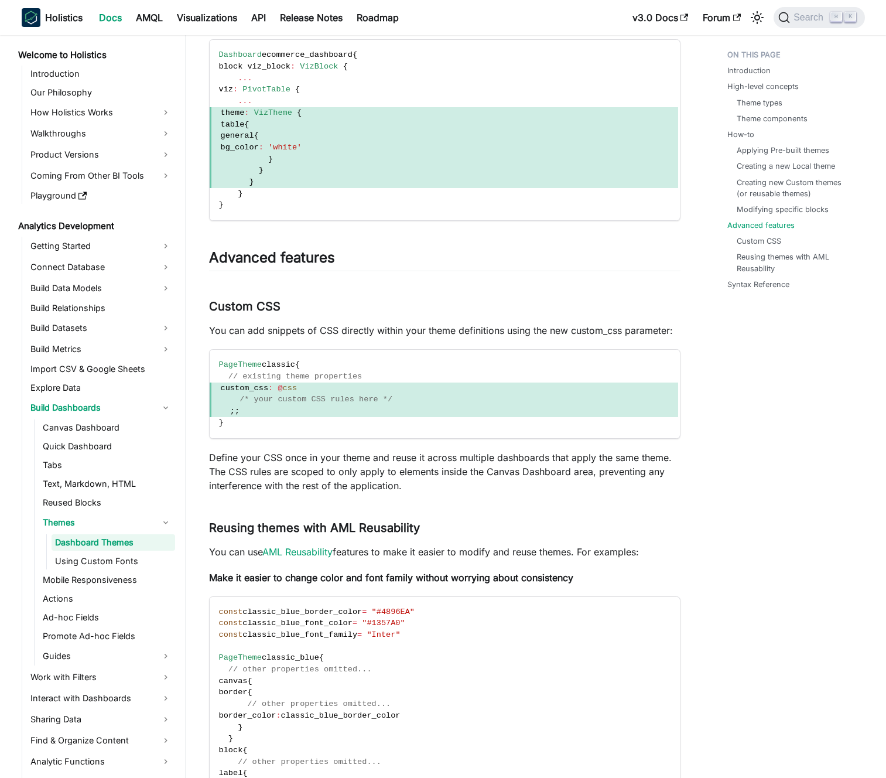
click at [261, 337] on p "You can add snippets of CSS directly within your theme definitions using the ne…" at bounding box center [445, 330] width 472 height 14
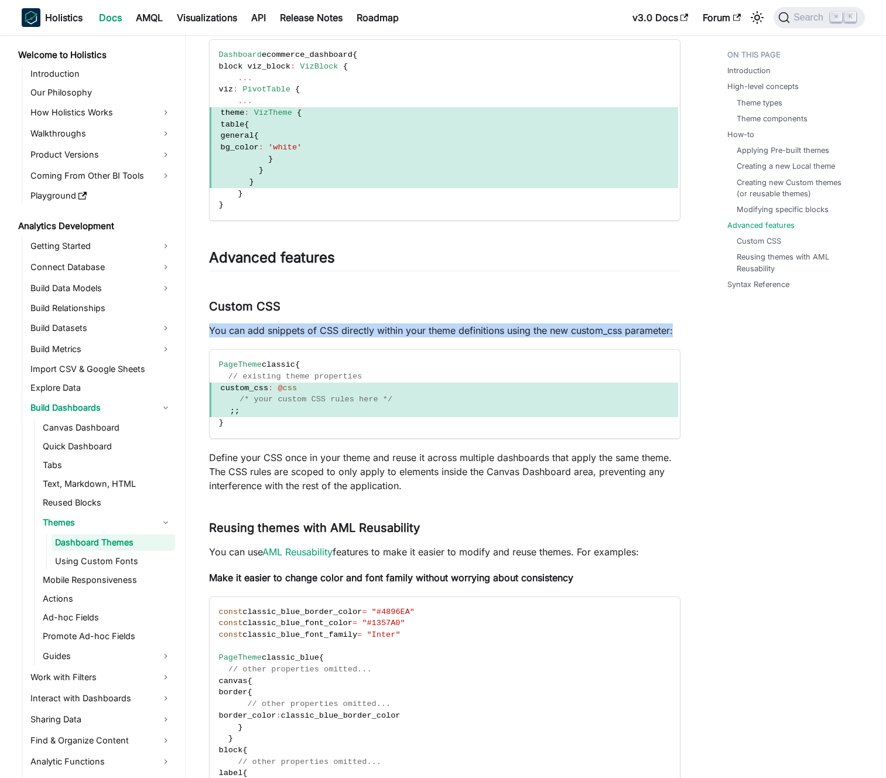
drag, startPoint x: 261, startPoint y: 344, endPoint x: 436, endPoint y: 352, distance: 175.9
click at [423, 337] on p "You can add snippets of CSS directly within your theme definitions using the ne…" at bounding box center [445, 330] width 472 height 14
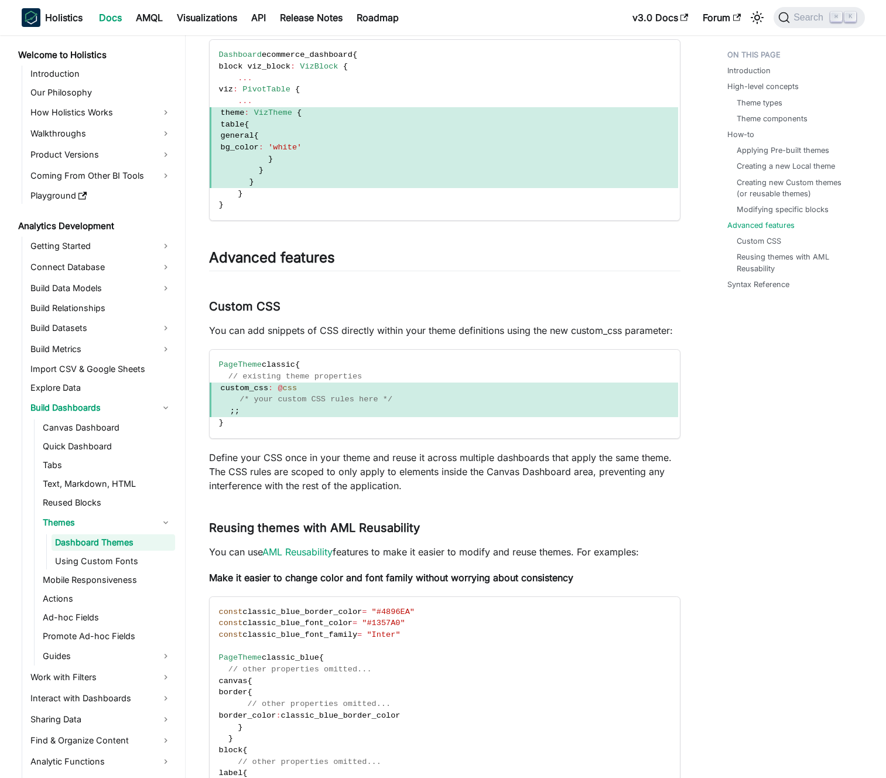
click at [440, 337] on p "You can add snippets of CSS directly within your theme definitions using the ne…" at bounding box center [445, 330] width 472 height 14
drag, startPoint x: 440, startPoint y: 352, endPoint x: 536, endPoint y: 349, distance: 96.1
click at [493, 337] on p "You can add snippets of CSS directly within your theme definitions using the ne…" at bounding box center [445, 330] width 472 height 14
click at [536, 337] on p "You can add snippets of CSS directly within your theme definitions using the ne…" at bounding box center [445, 330] width 472 height 14
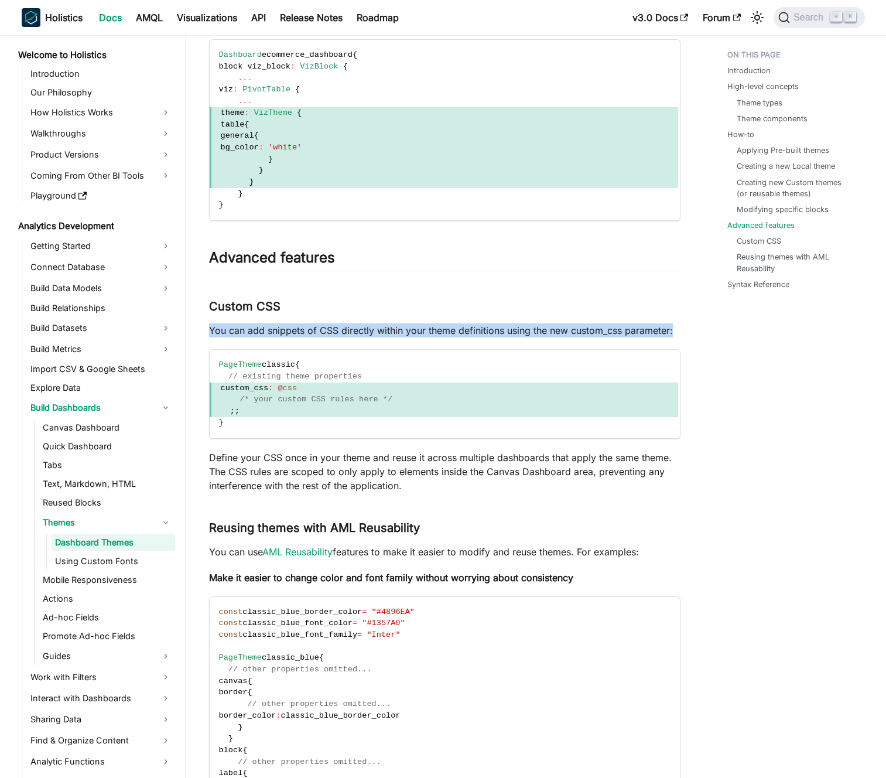
drag, startPoint x: 536, startPoint y: 349, endPoint x: 557, endPoint y: 345, distance: 21.5
click at [537, 337] on p "You can add snippets of CSS directly within your theme definitions using the ne…" at bounding box center [445, 330] width 472 height 14
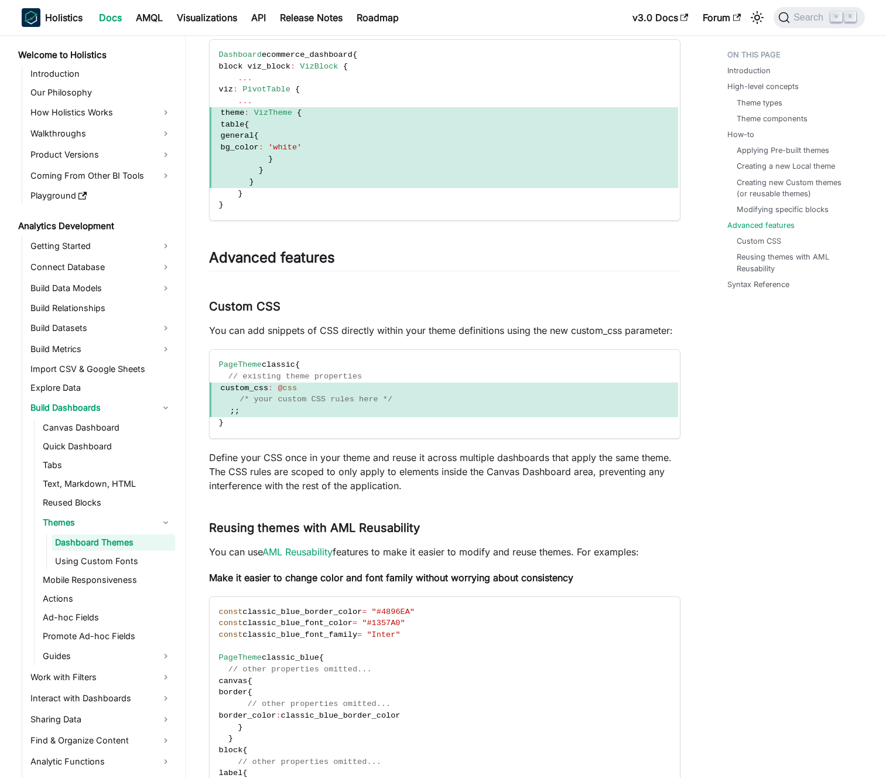
click at [557, 337] on p "You can add snippets of CSS directly within your theme definitions using the ne…" at bounding box center [445, 330] width 472 height 14
click at [596, 337] on p "You can add snippets of CSS directly within your theme definitions using the ne…" at bounding box center [445, 330] width 472 height 14
click at [569, 337] on p "You can add snippets of CSS directly within your theme definitions using the ne…" at bounding box center [445, 330] width 472 height 14
click at [339, 484] on p "Define your CSS once in your theme and reuse it across multiple dashboards that…" at bounding box center [445, 471] width 472 height 42
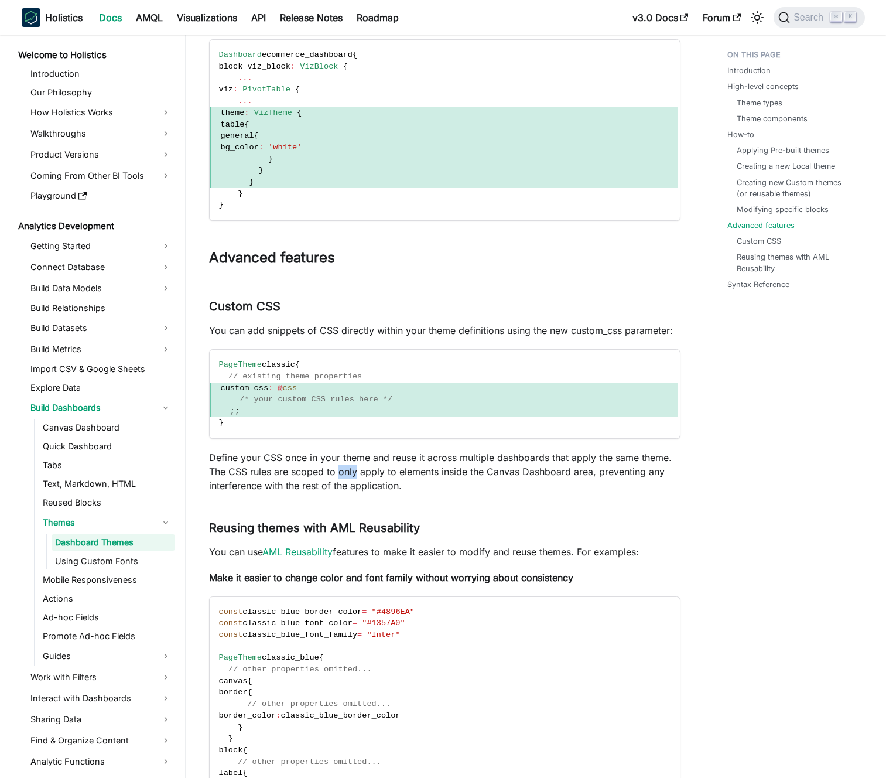
click at [339, 484] on p "Define your CSS once in your theme and reuse it across multiple dashboards that…" at bounding box center [445, 471] width 472 height 42
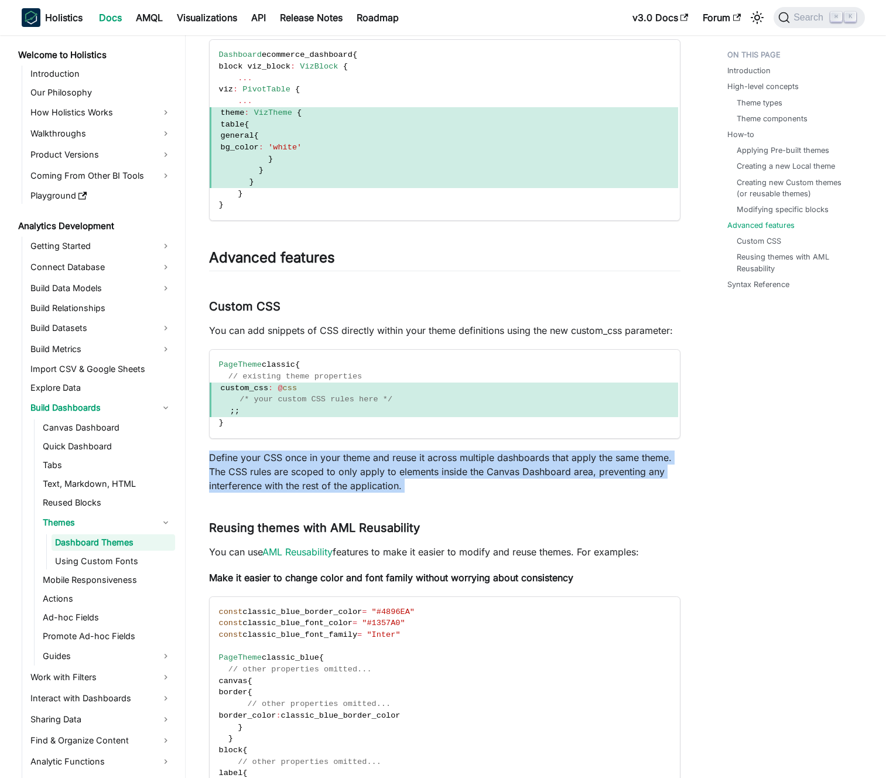
drag, startPoint x: 339, startPoint y: 484, endPoint x: 346, endPoint y: 483, distance: 7.7
click at [339, 484] on p "Define your CSS once in your theme and reuse it across multiple dashboards that…" at bounding box center [445, 471] width 472 height 42
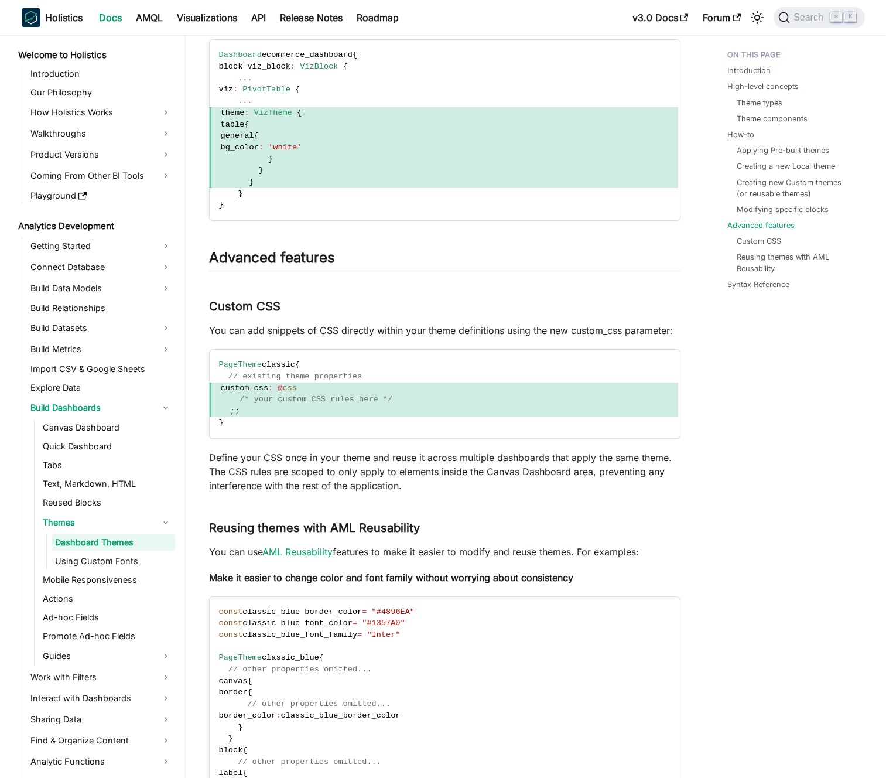
drag, startPoint x: 346, startPoint y: 483, endPoint x: 354, endPoint y: 479, distance: 8.9
click at [347, 483] on p "Define your CSS once in your theme and reuse it across multiple dashboards that…" at bounding box center [445, 471] width 472 height 42
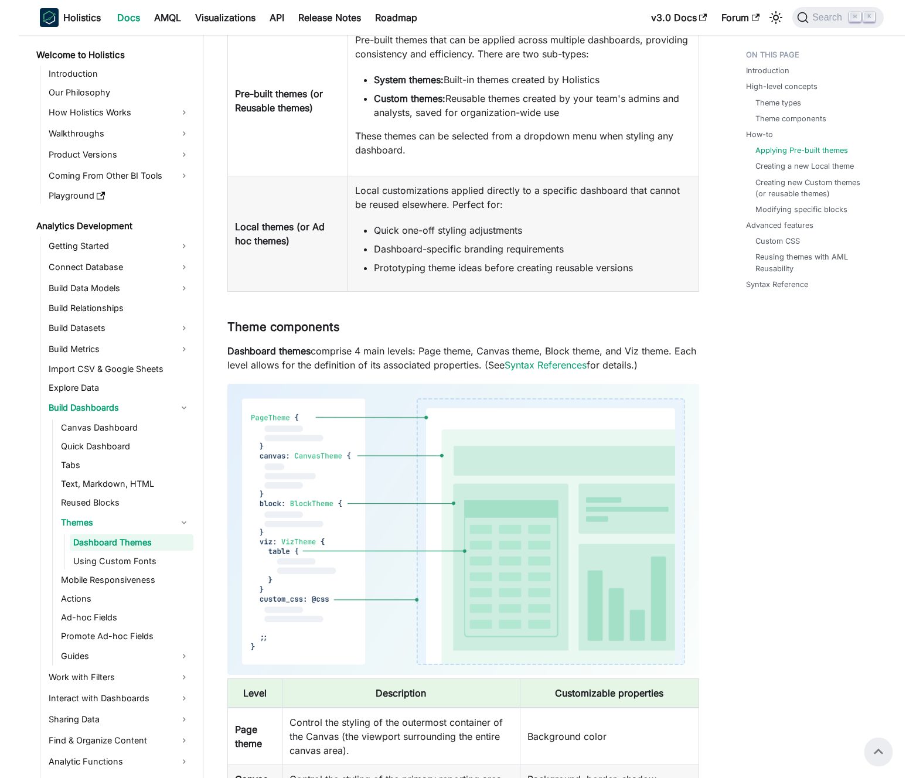
scroll to position [0, 0]
